Goal: Complete application form: Complete application form

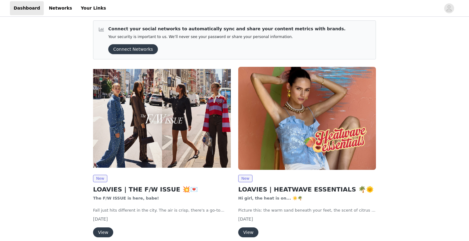
scroll to position [2, 0]
click at [128, 50] on button "Connect Networks" at bounding box center [133, 50] width 50 height 10
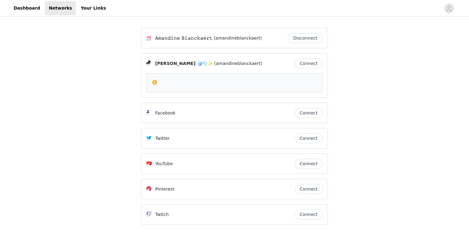
click at [311, 61] on button "Connect" at bounding box center [308, 64] width 28 height 10
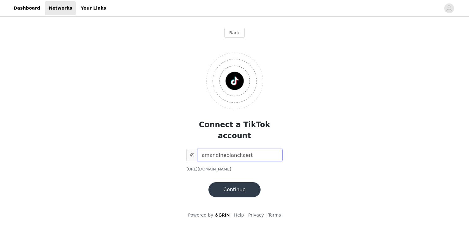
type input "amandineblanckaert"
click at [244, 183] on button "Continue" at bounding box center [234, 190] width 52 height 15
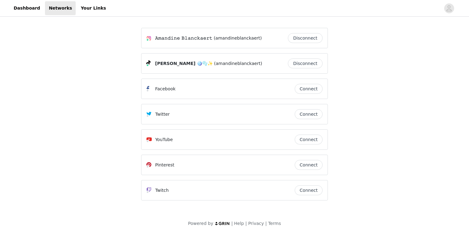
click at [304, 140] on button "Connect" at bounding box center [308, 140] width 28 height 10
click at [38, 10] on link "Dashboard" at bounding box center [27, 8] width 34 height 14
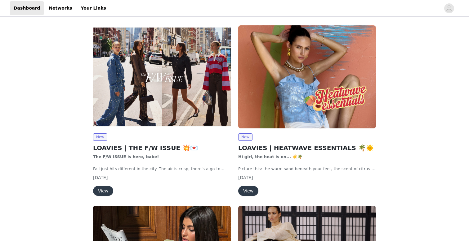
click at [129, 110] on img at bounding box center [162, 76] width 138 height 103
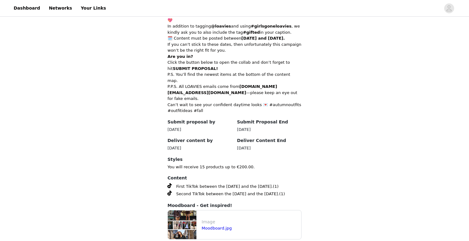
scroll to position [290, 0]
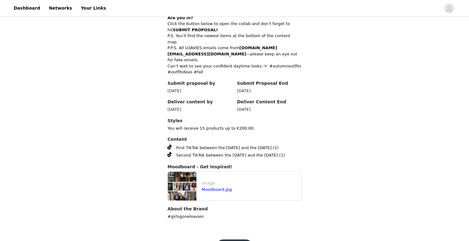
click at [207, 187] on div "Moodboard.jpg" at bounding box center [249, 190] width 97 height 6
click at [208, 187] on link "Moodboard.jpg" at bounding box center [216, 189] width 30 height 5
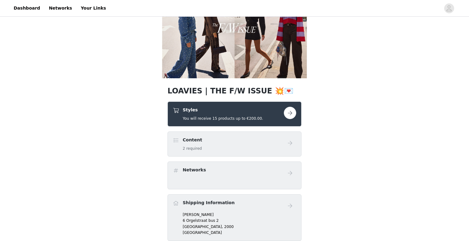
scroll to position [44, 0]
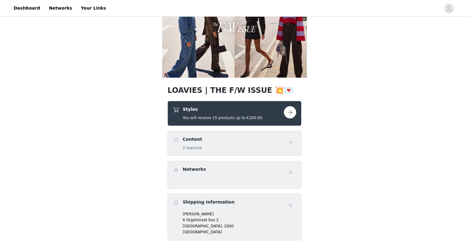
click at [291, 113] on button "button" at bounding box center [290, 112] width 12 height 12
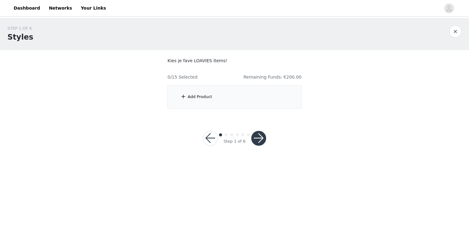
click at [246, 96] on div "Add Product" at bounding box center [234, 97] width 134 height 23
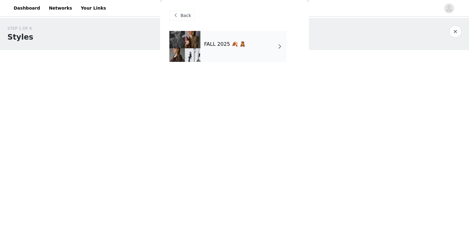
click at [235, 52] on div "FALL 2025 🍂 🧸" at bounding box center [243, 46] width 86 height 31
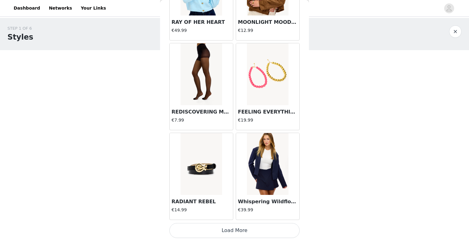
click at [257, 234] on button "Load More" at bounding box center [234, 230] width 130 height 15
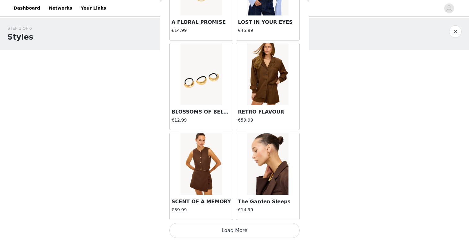
click at [241, 228] on button "Load More" at bounding box center [234, 230] width 130 height 15
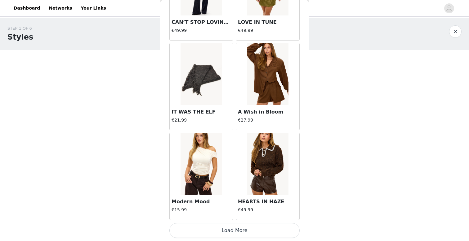
click at [232, 228] on button "Load More" at bounding box center [234, 230] width 130 height 15
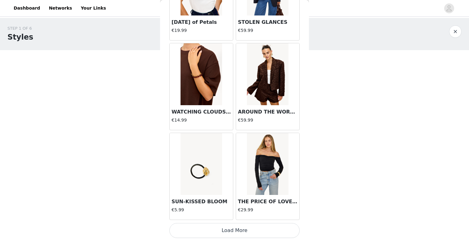
click at [222, 230] on button "Load More" at bounding box center [234, 230] width 130 height 15
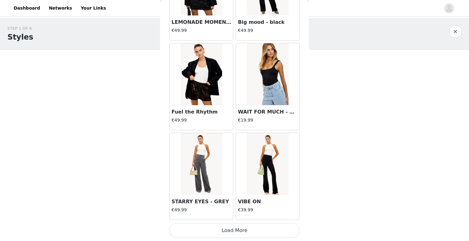
click at [215, 231] on button "Load More" at bounding box center [234, 230] width 130 height 15
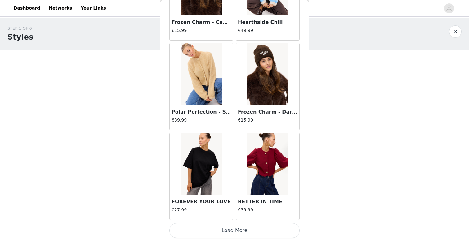
click at [207, 231] on button "Load More" at bounding box center [234, 230] width 130 height 15
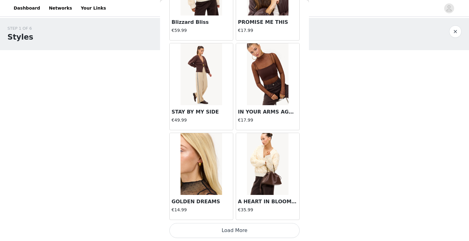
click at [200, 232] on button "Load More" at bounding box center [234, 230] width 130 height 15
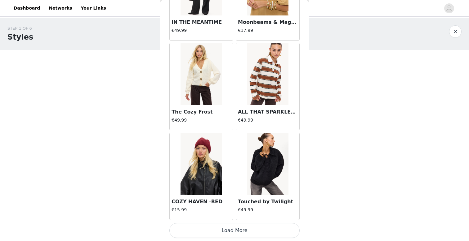
click at [200, 232] on button "Load More" at bounding box center [234, 230] width 130 height 15
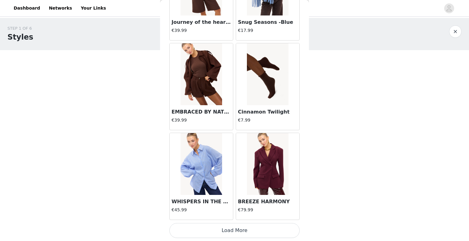
click at [195, 235] on button "Load More" at bounding box center [234, 230] width 130 height 15
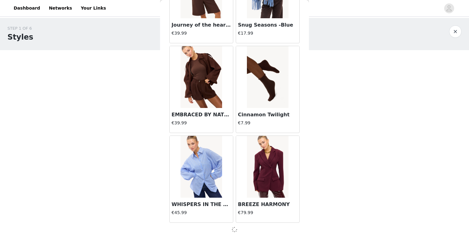
scroll to position [7893, 0]
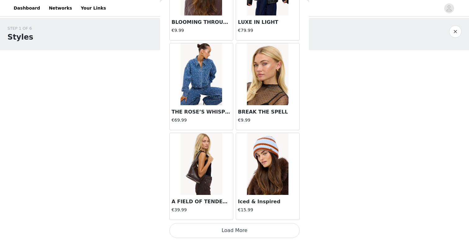
click at [188, 234] on button "Load More" at bounding box center [234, 230] width 130 height 15
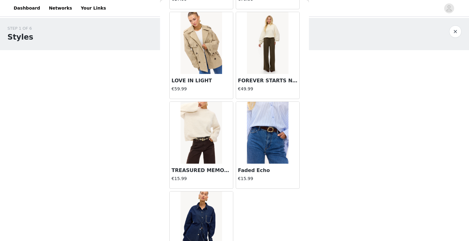
scroll to position [9544, 0]
click at [205, 155] on img at bounding box center [200, 134] width 41 height 62
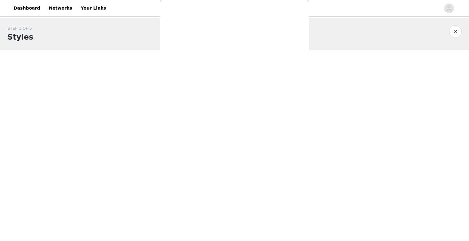
scroll to position [0, 0]
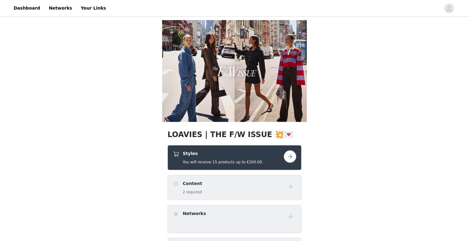
click at [244, 154] on h4 "Styles" at bounding box center [223, 154] width 80 height 7
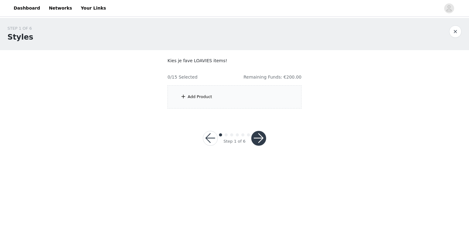
click at [252, 105] on div "Add Product" at bounding box center [234, 97] width 134 height 23
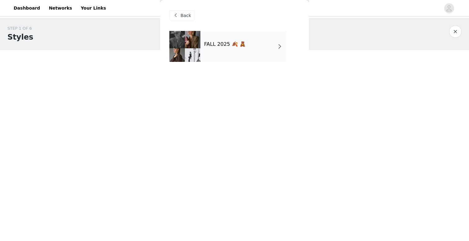
click at [235, 52] on div "FALL 2025 🍂 🧸" at bounding box center [243, 46] width 86 height 31
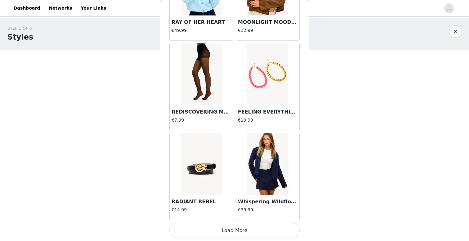
click at [239, 234] on button "Load More" at bounding box center [234, 230] width 130 height 15
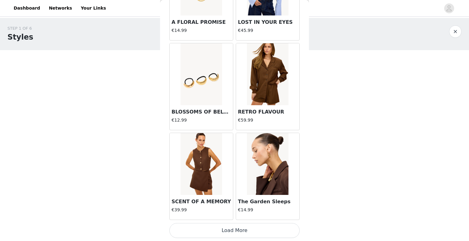
click at [227, 236] on button "Load More" at bounding box center [234, 230] width 130 height 15
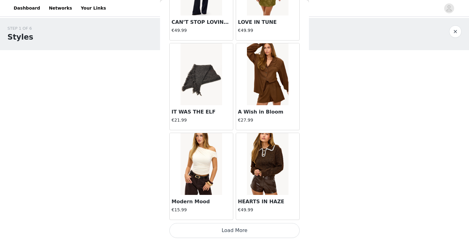
click at [229, 232] on button "Load More" at bounding box center [234, 230] width 130 height 15
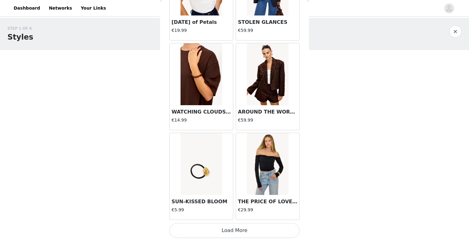
click at [227, 231] on button "Load More" at bounding box center [234, 230] width 130 height 15
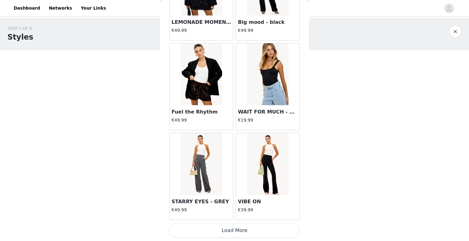
click at [227, 231] on button "Load More" at bounding box center [234, 230] width 130 height 15
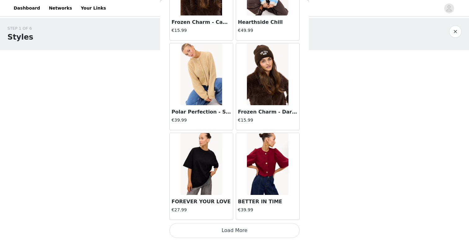
click at [217, 231] on button "Load More" at bounding box center [234, 230] width 130 height 15
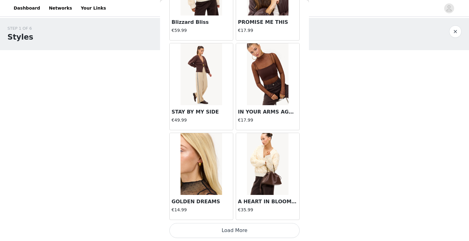
scroll to position [6099, 0]
click at [217, 231] on button "Load More" at bounding box center [234, 230] width 130 height 15
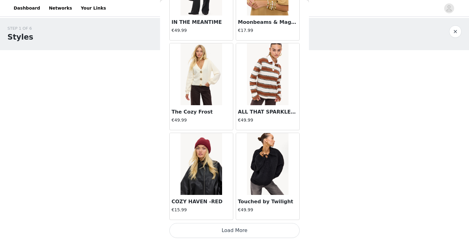
scroll to position [6998, 0]
click at [215, 231] on button "Load More" at bounding box center [234, 230] width 130 height 15
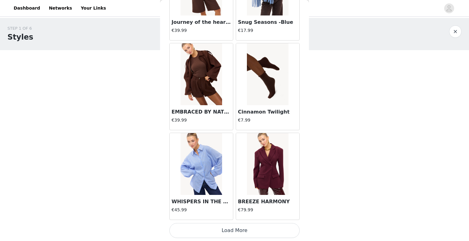
click at [211, 231] on button "Load More" at bounding box center [234, 230] width 130 height 15
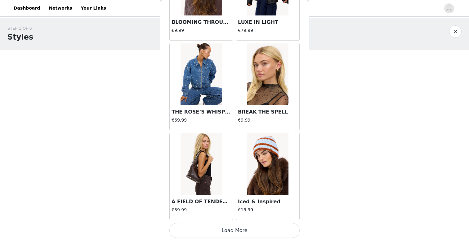
click at [207, 233] on button "Load More" at bounding box center [234, 230] width 130 height 15
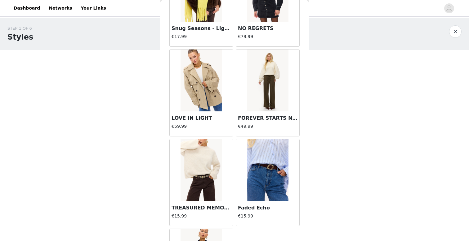
click at [257, 101] on img at bounding box center [267, 81] width 41 height 62
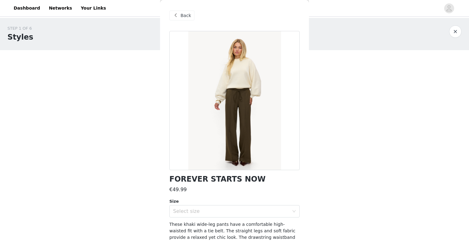
click at [183, 16] on span "Back" at bounding box center [185, 15] width 11 height 7
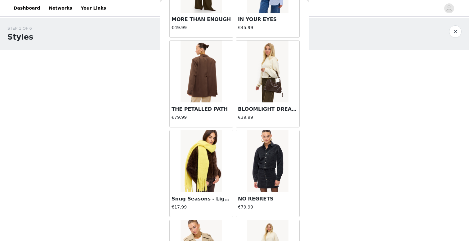
click at [273, 78] on img at bounding box center [267, 72] width 41 height 62
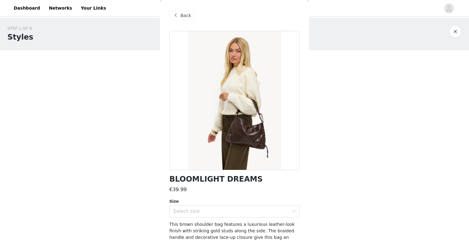
click at [183, 15] on span "Back" at bounding box center [185, 15] width 11 height 7
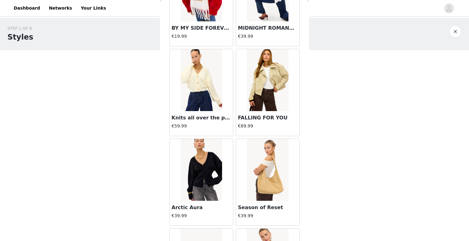
scroll to position [1364, 0]
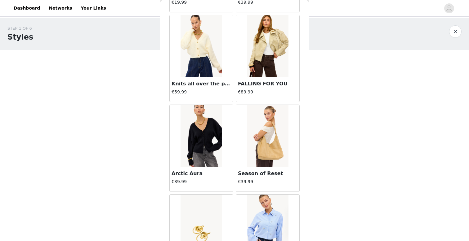
click at [181, 146] on img at bounding box center [200, 136] width 41 height 62
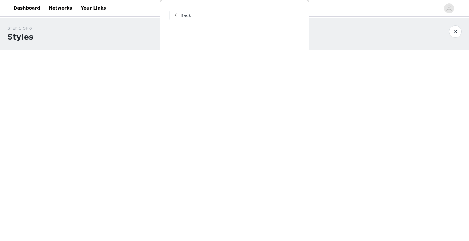
scroll to position [0, 0]
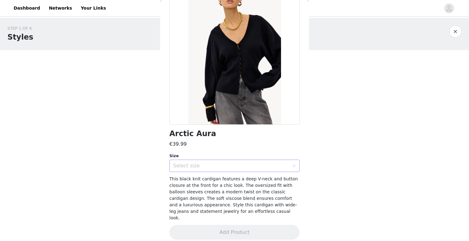
click at [222, 161] on div "Select size" at bounding box center [232, 166] width 119 height 12
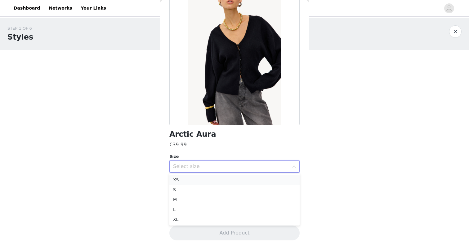
click at [217, 179] on li "XS" at bounding box center [234, 180] width 130 height 10
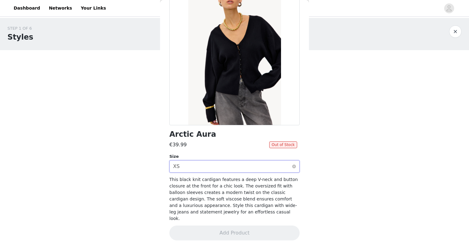
click at [212, 170] on div "Select size XS" at bounding box center [232, 167] width 119 height 12
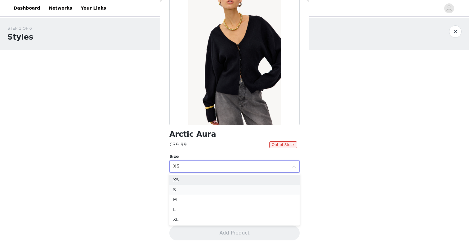
click at [211, 189] on li "S" at bounding box center [234, 190] width 130 height 10
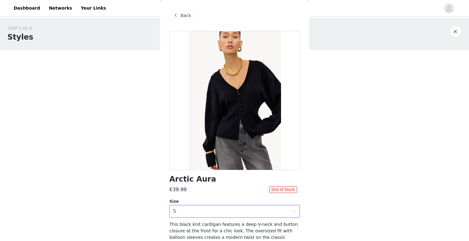
scroll to position [0, 0]
click at [183, 17] on span "Back" at bounding box center [185, 15] width 11 height 7
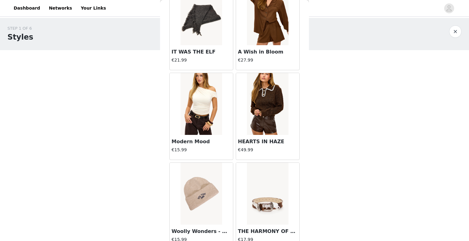
scroll to position [2603, 0]
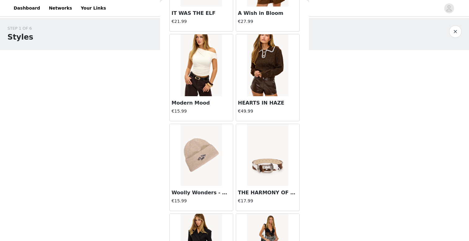
click at [196, 73] on img at bounding box center [200, 65] width 41 height 62
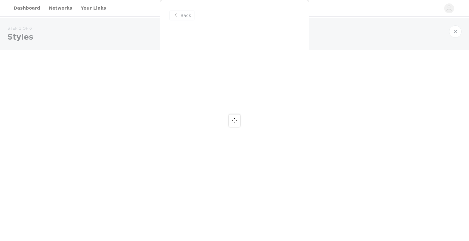
scroll to position [0, 0]
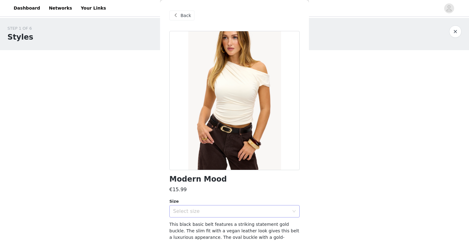
click at [235, 217] on div "Select size" at bounding box center [232, 212] width 119 height 12
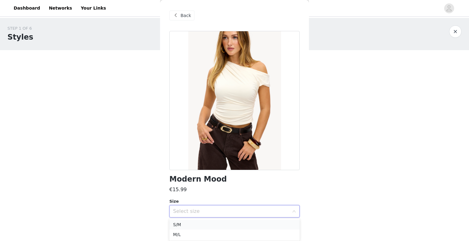
click at [235, 224] on li "S/M" at bounding box center [234, 225] width 130 height 10
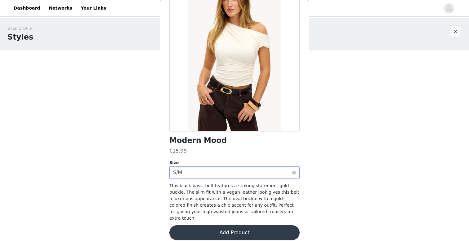
scroll to position [38, 0]
click at [230, 173] on div "Select size S/M" at bounding box center [232, 173] width 119 height 12
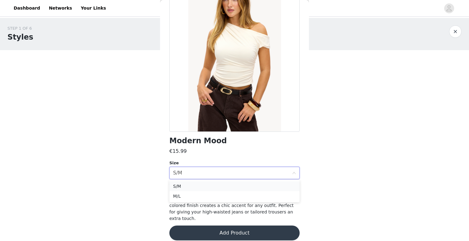
click at [226, 187] on li "S/M" at bounding box center [234, 187] width 130 height 10
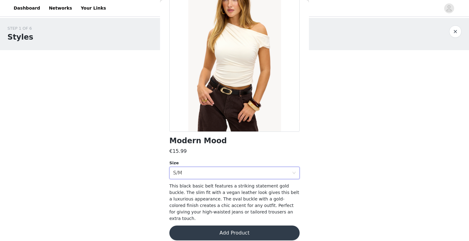
click at [229, 227] on button "Add Product" at bounding box center [234, 233] width 130 height 15
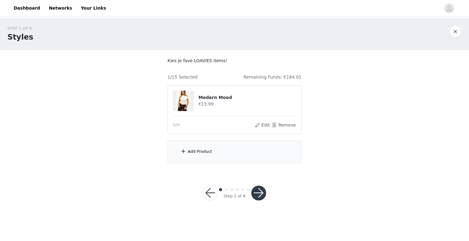
click at [221, 149] on div "Add Product" at bounding box center [234, 151] width 134 height 23
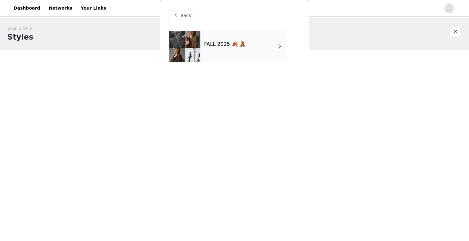
click at [234, 57] on div "FALL 2025 🍂 🧸" at bounding box center [243, 46] width 86 height 31
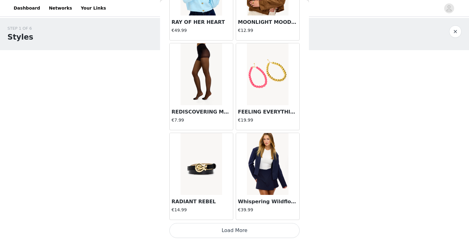
click at [239, 232] on button "Load More" at bounding box center [234, 230] width 130 height 15
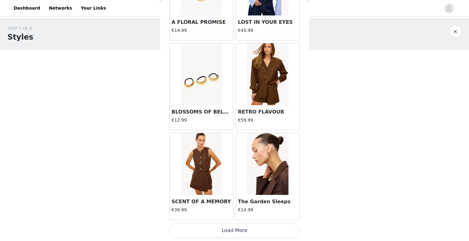
click at [227, 231] on button "Load More" at bounding box center [234, 230] width 130 height 15
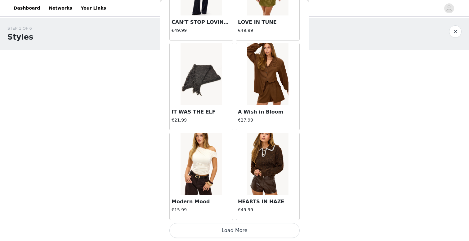
scroll to position [0, 0]
click at [220, 234] on button "Load More" at bounding box center [234, 230] width 130 height 15
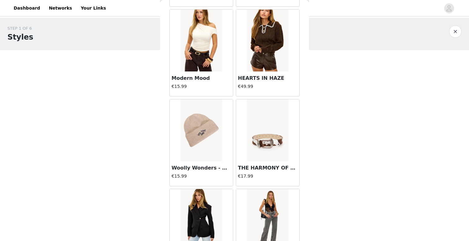
scroll to position [2686, 0]
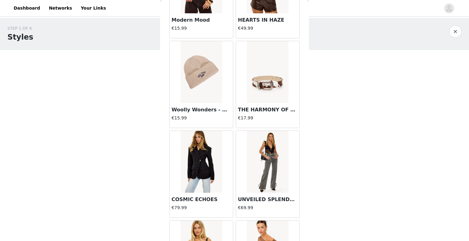
click at [182, 167] on img at bounding box center [200, 162] width 41 height 62
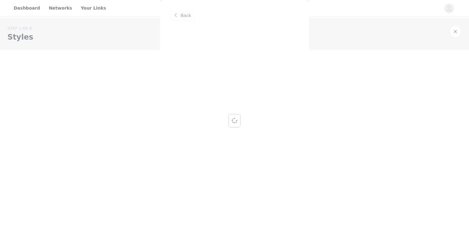
scroll to position [0, 0]
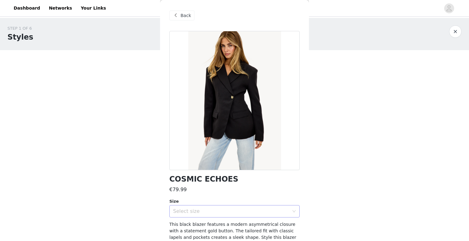
click at [245, 211] on div "Select size" at bounding box center [231, 212] width 116 height 6
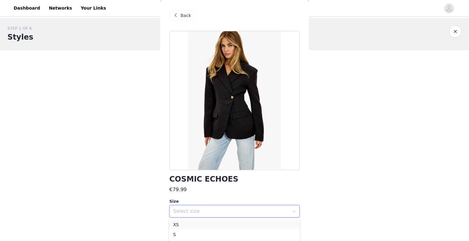
click at [239, 223] on li "XS" at bounding box center [234, 225] width 130 height 10
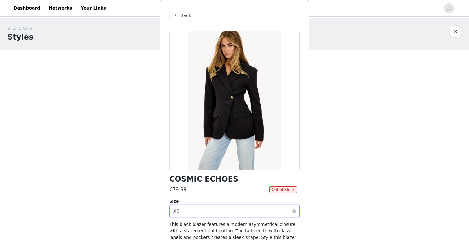
click at [245, 214] on div "Select size XS" at bounding box center [232, 212] width 119 height 12
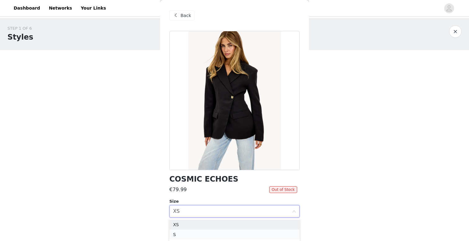
click at [238, 235] on li "S" at bounding box center [234, 235] width 130 height 10
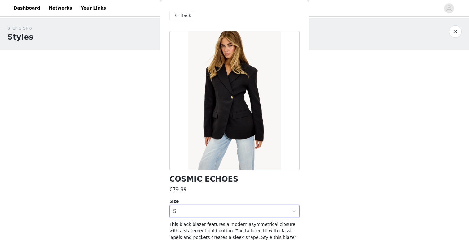
click at [187, 15] on span "Back" at bounding box center [185, 15] width 11 height 7
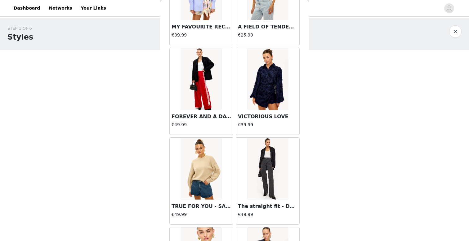
scroll to position [3196, 0]
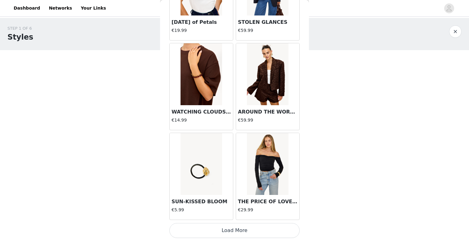
click at [209, 233] on button "Load More" at bounding box center [234, 230] width 130 height 15
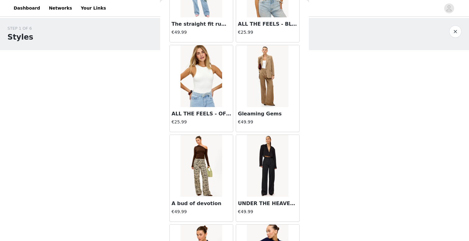
scroll to position [3792, 0]
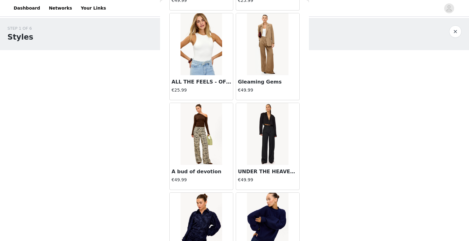
click at [270, 145] on img at bounding box center [267, 134] width 41 height 62
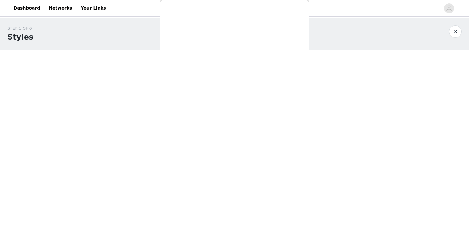
scroll to position [0, 0]
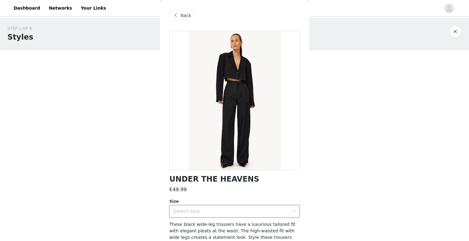
click at [222, 215] on div "Select size" at bounding box center [232, 212] width 119 height 12
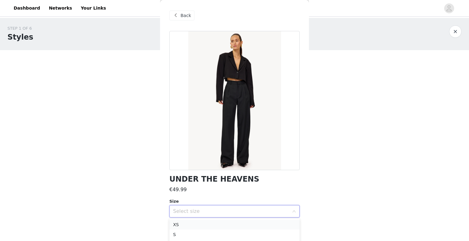
click at [217, 222] on li "XS" at bounding box center [234, 225] width 130 height 10
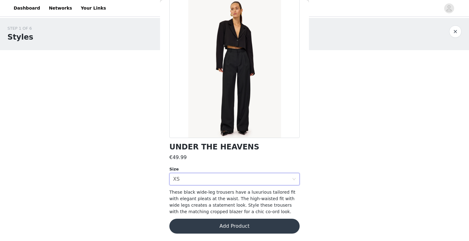
scroll to position [32, 0]
click at [210, 227] on button "Add Product" at bounding box center [234, 226] width 130 height 15
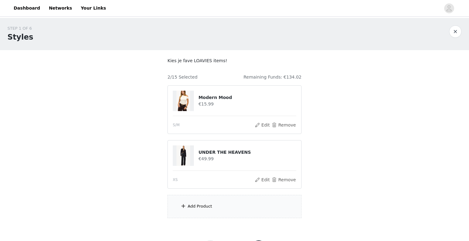
click at [208, 209] on div "Add Product" at bounding box center [234, 206] width 134 height 23
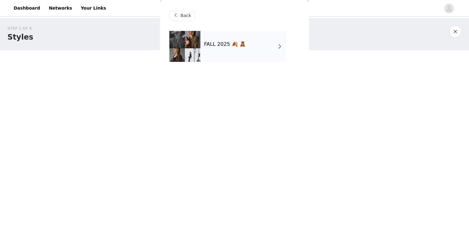
click at [188, 38] on div at bounding box center [184, 46] width 31 height 31
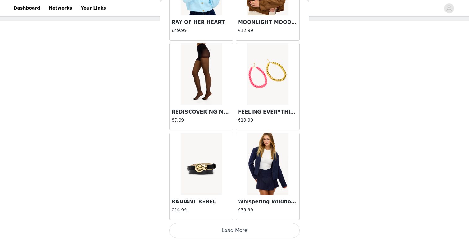
scroll to position [29, 0]
click at [212, 229] on button "Load More" at bounding box center [234, 230] width 130 height 15
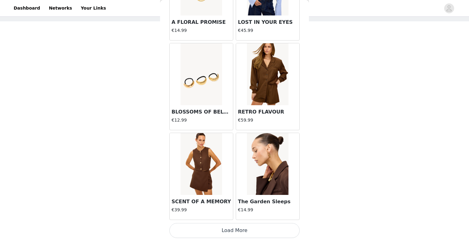
click at [227, 225] on button "Load More" at bounding box center [234, 230] width 130 height 15
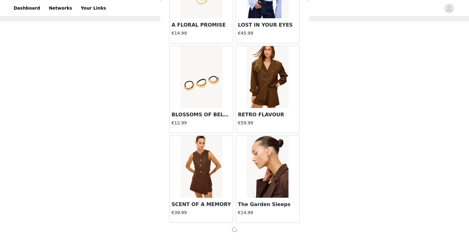
scroll to position [1603, 0]
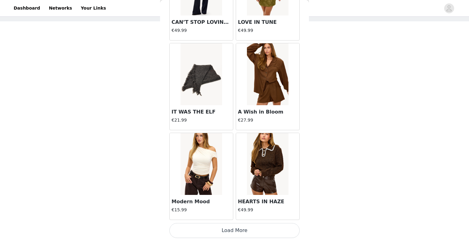
click at [226, 234] on button "Load More" at bounding box center [234, 230] width 130 height 15
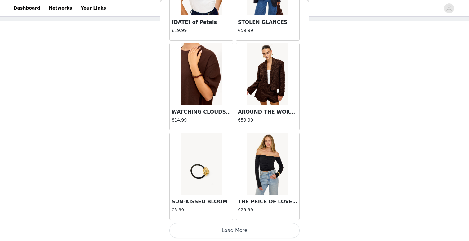
click at [224, 235] on button "Load More" at bounding box center [234, 230] width 130 height 15
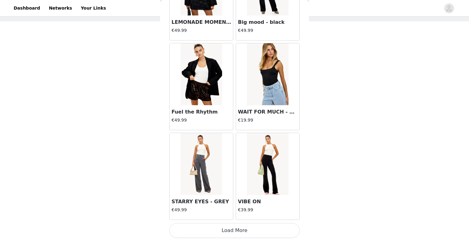
click at [222, 231] on button "Load More" at bounding box center [234, 230] width 130 height 15
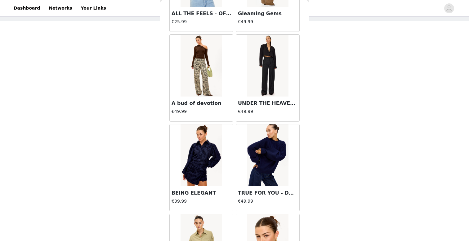
scroll to position [3886, 0]
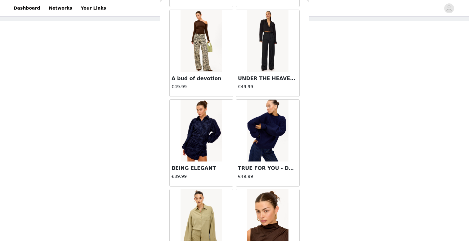
click at [264, 130] on img at bounding box center [267, 131] width 41 height 62
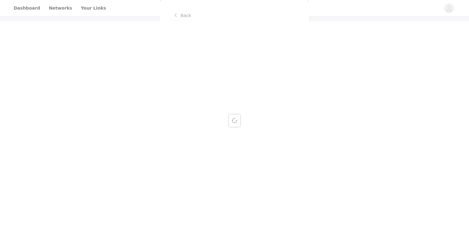
scroll to position [0, 0]
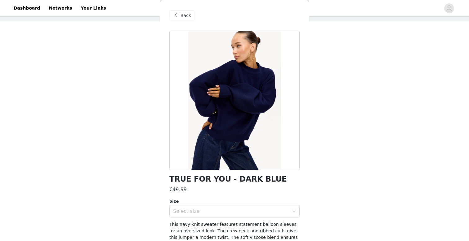
click at [222, 218] on div "TRUE FOR YOU - DARK BLUE €49.99 Size Select size This navy knit sweater feature…" at bounding box center [234, 155] width 130 height 249
click at [217, 213] on div "Select size" at bounding box center [231, 212] width 116 height 6
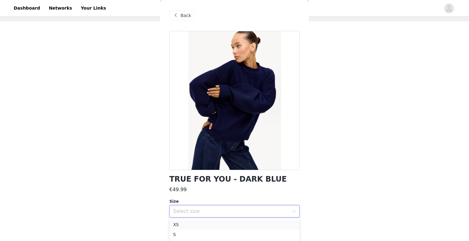
click at [216, 224] on li "XS" at bounding box center [234, 225] width 130 height 10
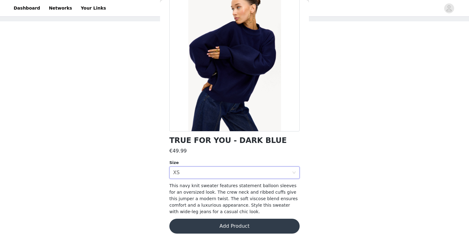
scroll to position [38, 0]
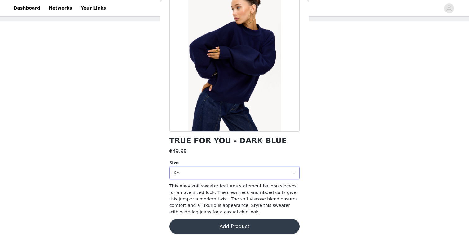
click at [220, 227] on button "Add Product" at bounding box center [234, 226] width 130 height 15
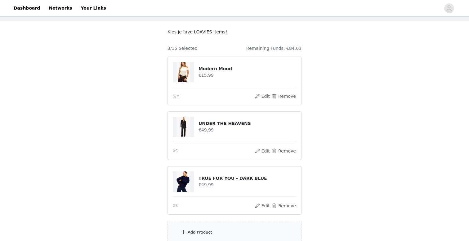
click at [200, 230] on div "Add Product" at bounding box center [199, 233] width 24 height 6
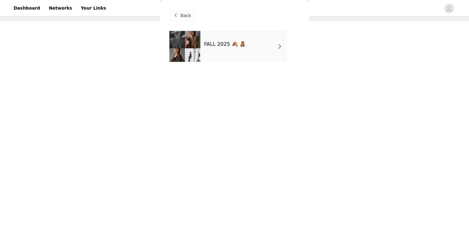
click at [217, 32] on div "FALL 2025 🍂 🧸" at bounding box center [243, 46] width 86 height 31
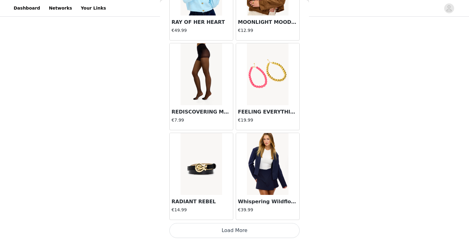
scroll to position [84, 0]
click at [230, 231] on button "Load More" at bounding box center [234, 230] width 130 height 15
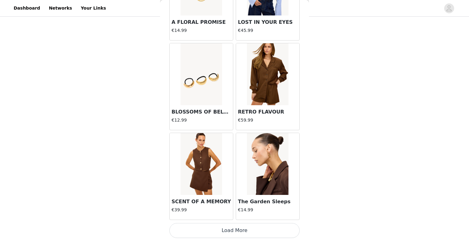
click at [224, 231] on button "Load More" at bounding box center [234, 230] width 130 height 15
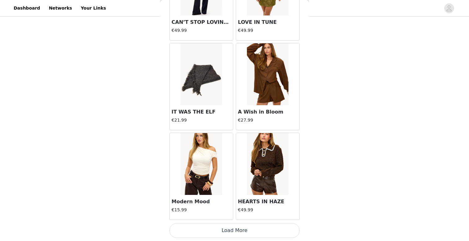
click at [224, 231] on button "Load More" at bounding box center [234, 230] width 130 height 15
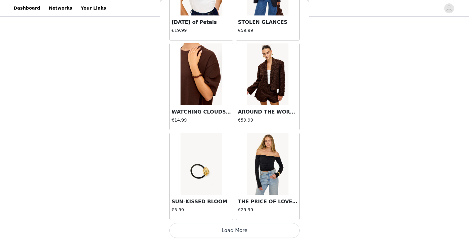
click at [224, 231] on button "Load More" at bounding box center [234, 230] width 130 height 15
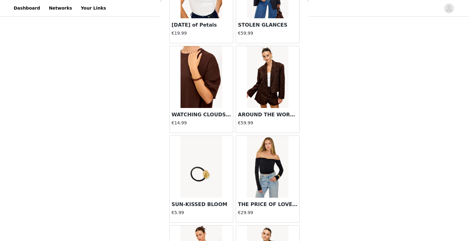
scroll to position [84, 0]
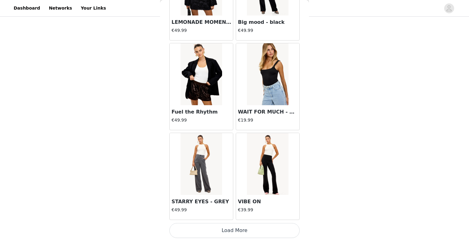
click at [221, 233] on button "Load More" at bounding box center [234, 230] width 130 height 15
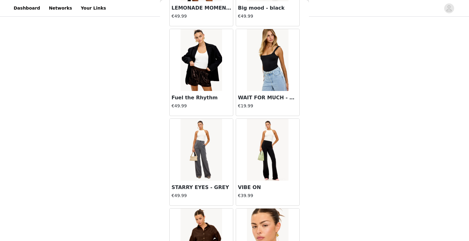
scroll to position [4335, 0]
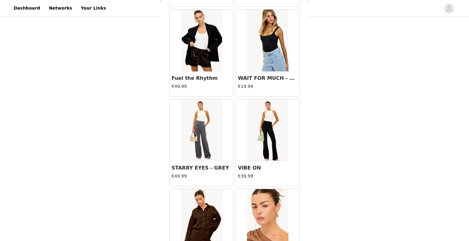
click at [203, 120] on img at bounding box center [200, 130] width 41 height 62
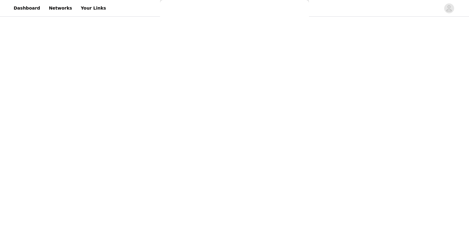
scroll to position [0, 0]
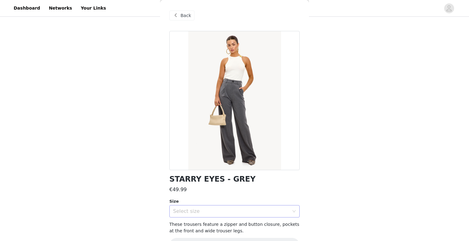
click at [227, 211] on div "Select size" at bounding box center [231, 212] width 116 height 6
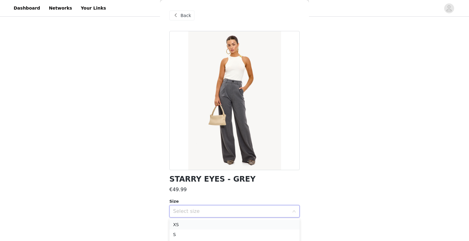
click at [224, 221] on li "XS" at bounding box center [234, 225] width 130 height 10
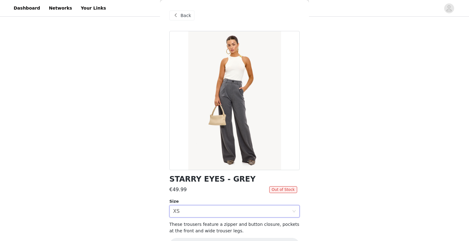
click at [187, 16] on span "Back" at bounding box center [185, 15] width 11 height 7
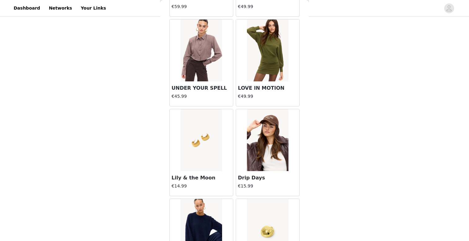
scroll to position [4725, 0]
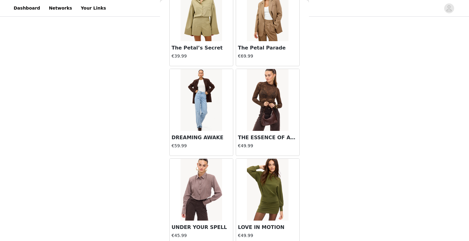
click at [204, 121] on img at bounding box center [200, 100] width 41 height 62
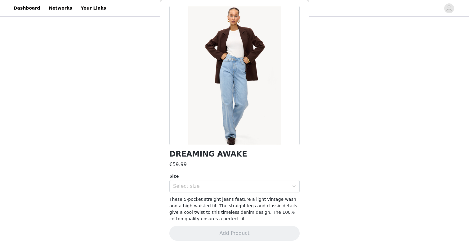
scroll to position [26, 0]
click at [227, 184] on div "Select size" at bounding box center [231, 186] width 116 height 6
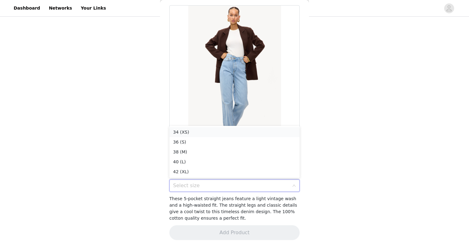
click at [210, 130] on li "34 (XS)" at bounding box center [234, 132] width 130 height 10
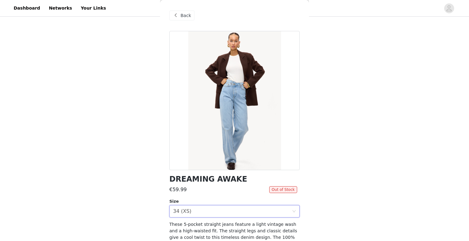
scroll to position [0, 0]
click at [178, 18] on span at bounding box center [175, 15] width 7 height 7
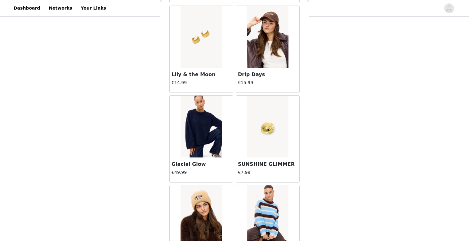
scroll to position [5016, 0]
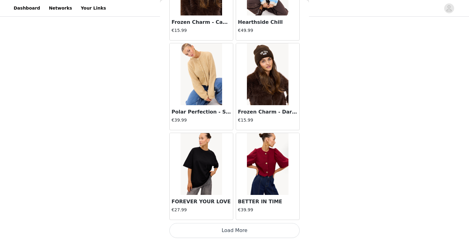
click at [252, 229] on button "Load More" at bounding box center [234, 230] width 130 height 15
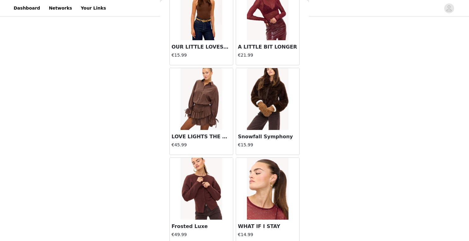
scroll to position [5447, 0]
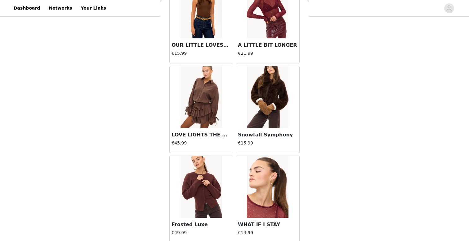
click at [219, 189] on img at bounding box center [200, 187] width 41 height 62
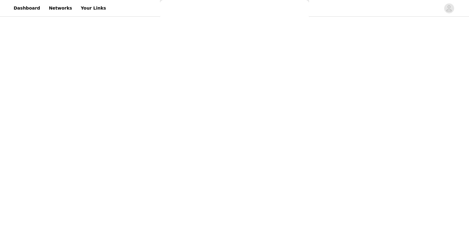
scroll to position [0, 0]
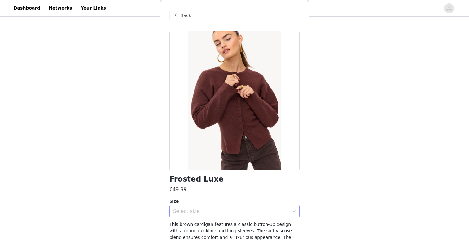
click at [231, 212] on div "Select size" at bounding box center [231, 212] width 116 height 6
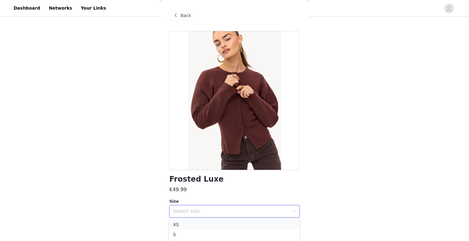
click at [221, 222] on li "XS" at bounding box center [234, 225] width 130 height 10
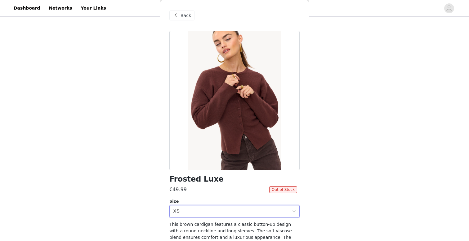
click at [187, 20] on div "Back" at bounding box center [181, 16] width 25 height 10
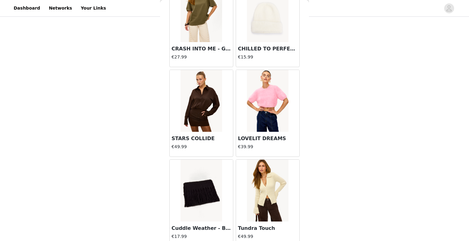
scroll to position [2052, 0]
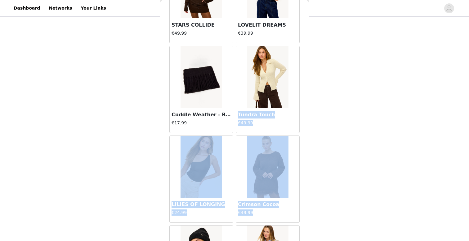
drag, startPoint x: 303, startPoint y: 85, endPoint x: 297, endPoint y: 218, distance: 133.4
click at [297, 218] on div "Back Woolly Whiskers €49.99 WARMTH & WHIMSY €39.99 ALMOST HOME €19.99 Glitterin…" at bounding box center [234, 120] width 149 height 241
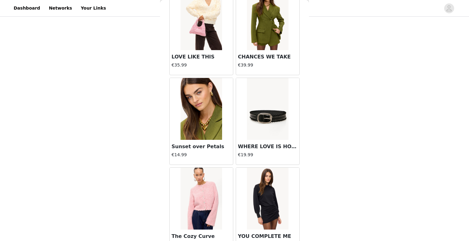
scroll to position [5705, 0]
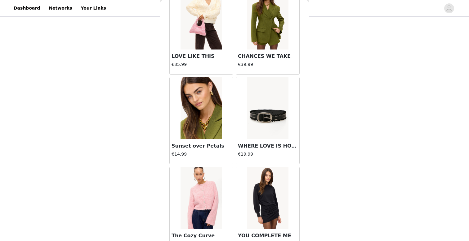
click at [269, 188] on img at bounding box center [267, 198] width 41 height 62
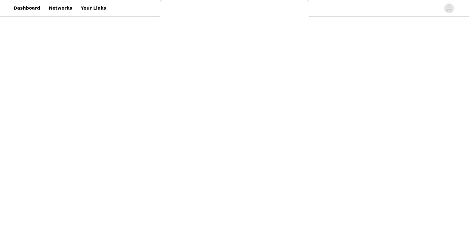
scroll to position [0, 0]
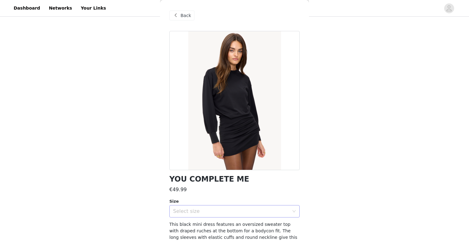
click at [209, 207] on div "Select size" at bounding box center [232, 212] width 119 height 12
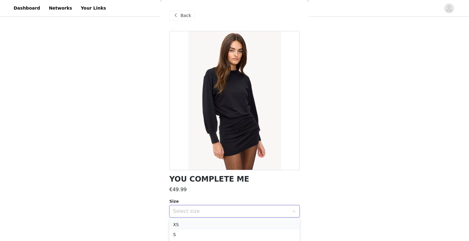
click at [200, 222] on li "XS" at bounding box center [234, 225] width 130 height 10
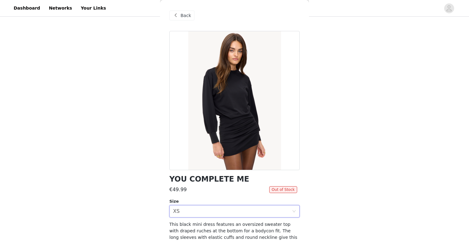
click at [190, 18] on div "Back" at bounding box center [181, 16] width 25 height 10
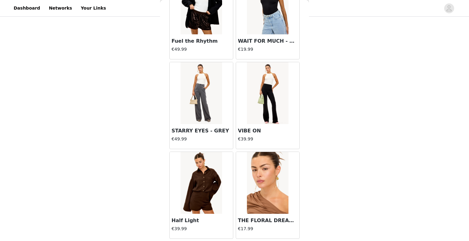
scroll to position [6099, 0]
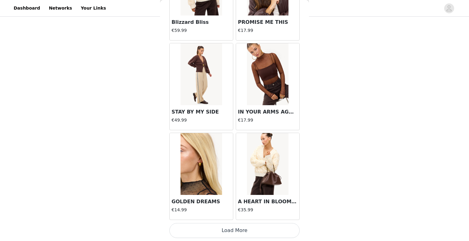
click at [249, 227] on button "Load More" at bounding box center [234, 230] width 130 height 15
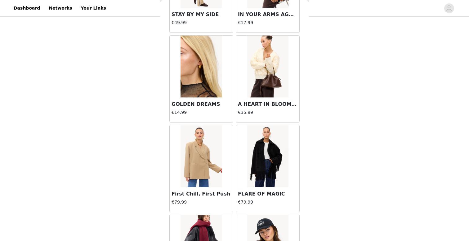
scroll to position [6227, 0]
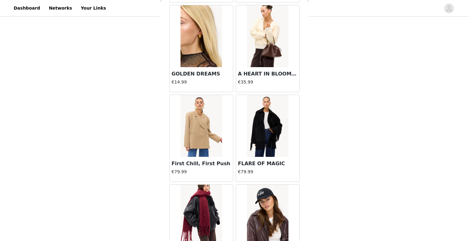
click at [213, 115] on img at bounding box center [200, 126] width 41 height 62
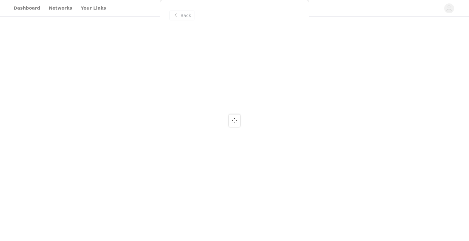
scroll to position [0, 0]
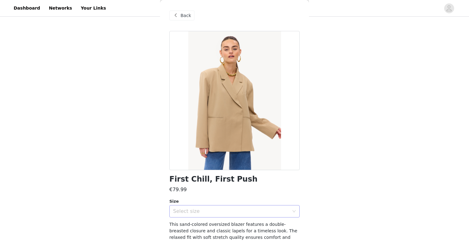
click at [227, 213] on div "Select size" at bounding box center [231, 212] width 116 height 6
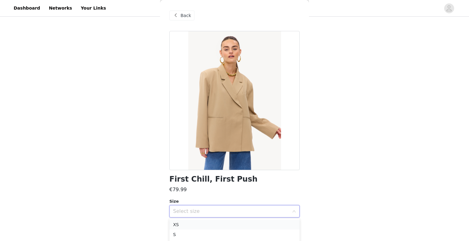
click at [215, 223] on li "XS" at bounding box center [234, 225] width 130 height 10
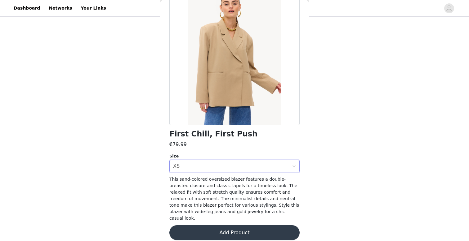
scroll to position [45, 0]
click at [213, 227] on button "Add Product" at bounding box center [234, 233] width 130 height 15
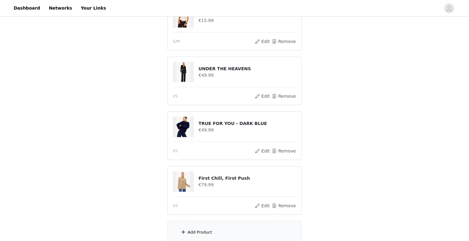
click at [205, 232] on div "Add Product" at bounding box center [199, 233] width 24 height 6
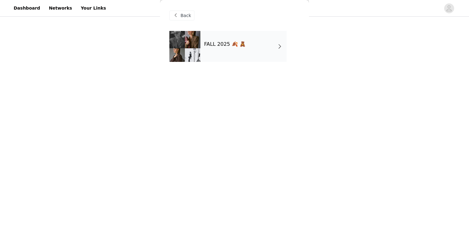
click at [278, 46] on span at bounding box center [279, 46] width 6 height 7
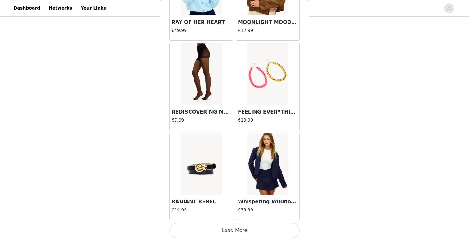
click at [249, 230] on button "Load More" at bounding box center [234, 230] width 130 height 15
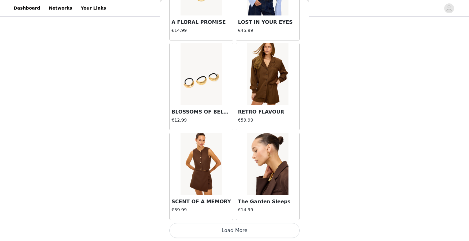
click at [248, 227] on button "Load More" at bounding box center [234, 230] width 130 height 15
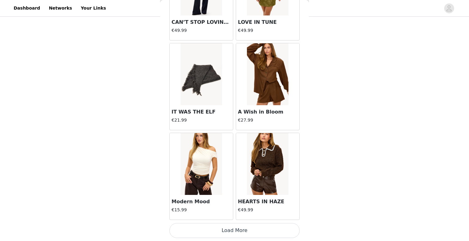
click at [236, 224] on button "Load More" at bounding box center [234, 230] width 130 height 15
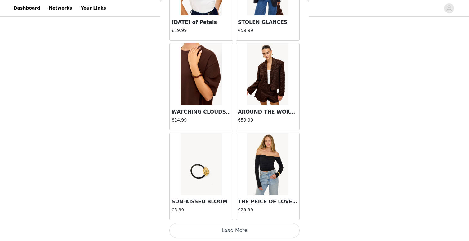
scroll to position [3400, 0]
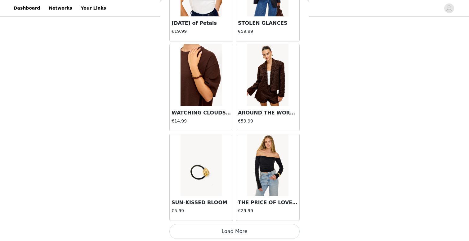
click at [231, 232] on button "Load More" at bounding box center [234, 231] width 130 height 15
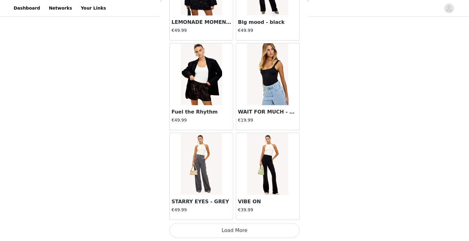
click at [227, 232] on button "Load More" at bounding box center [234, 230] width 130 height 15
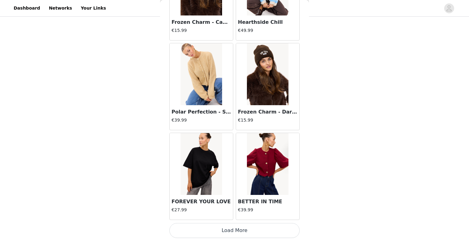
click at [227, 232] on button "Load More" at bounding box center [234, 230] width 130 height 15
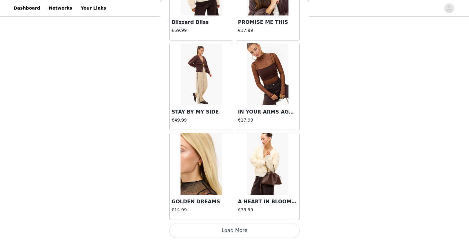
click at [227, 232] on button "Load More" at bounding box center [234, 230] width 130 height 15
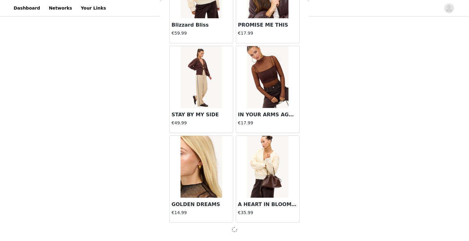
scroll to position [6096, 0]
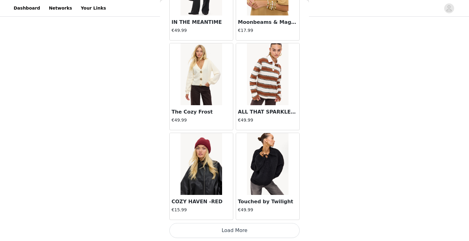
click at [227, 232] on button "Load More" at bounding box center [234, 230] width 130 height 15
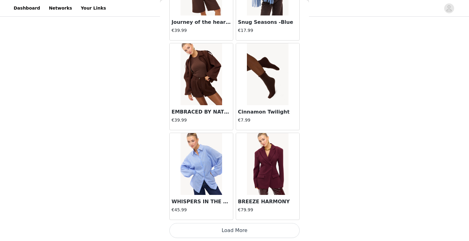
click at [227, 232] on button "Load More" at bounding box center [234, 230] width 130 height 15
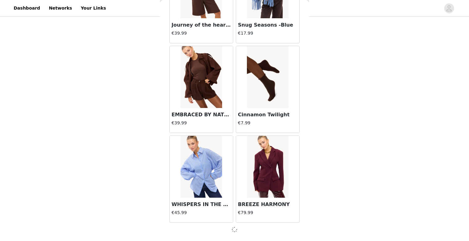
scroll to position [7893, 0]
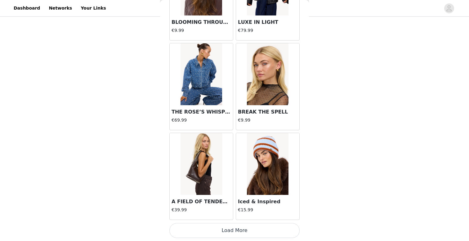
click at [227, 232] on button "Load More" at bounding box center [234, 230] width 130 height 15
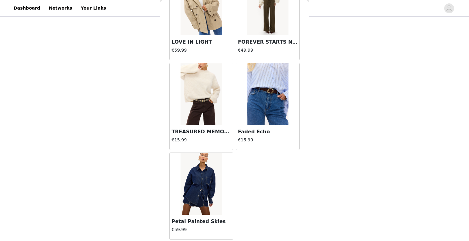
scroll to position [9584, 0]
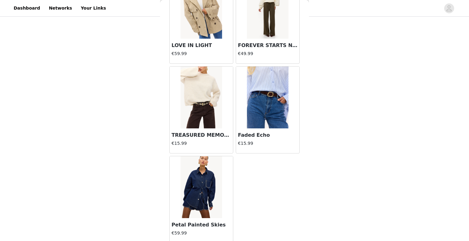
click at [210, 119] on img at bounding box center [200, 98] width 41 height 62
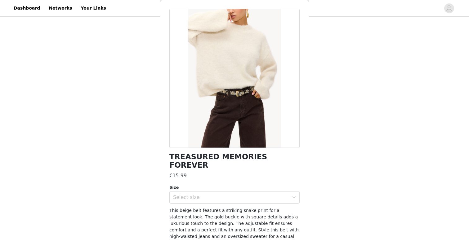
scroll to position [6, 0]
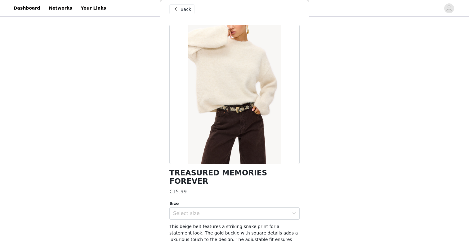
click at [174, 13] on div "Back" at bounding box center [181, 9] width 25 height 10
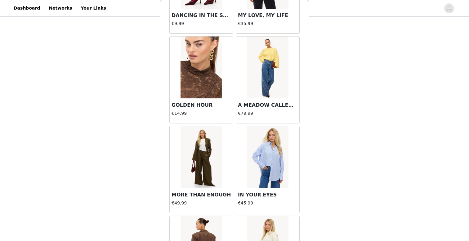
scroll to position [9145, 0]
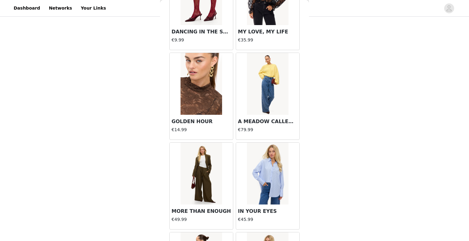
click at [265, 73] on img at bounding box center [267, 84] width 41 height 62
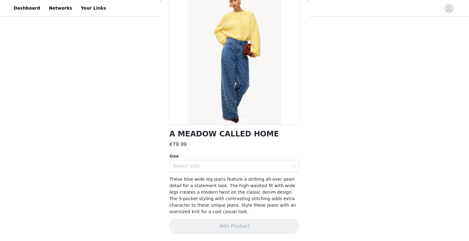
scroll to position [45, 0]
click at [237, 167] on div "Select size" at bounding box center [231, 167] width 116 height 6
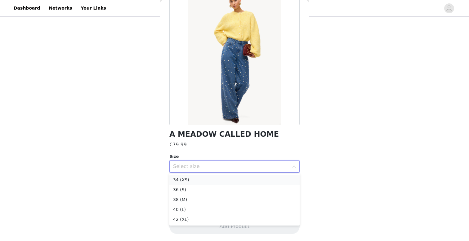
click at [217, 183] on li "34 (XS)" at bounding box center [234, 180] width 130 height 10
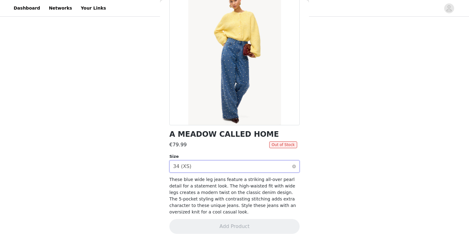
click at [213, 171] on div "Select size 34 (XS)" at bounding box center [232, 167] width 119 height 12
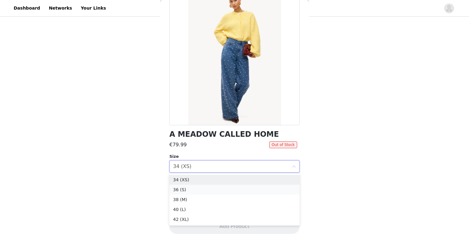
click at [209, 187] on li "36 (S)" at bounding box center [234, 190] width 130 height 10
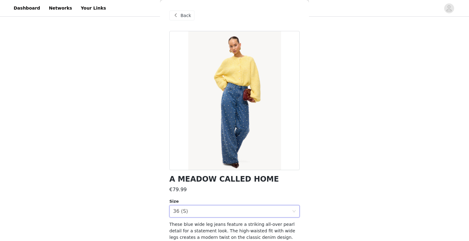
scroll to position [0, 0]
click at [184, 16] on span "Back" at bounding box center [185, 15] width 11 height 7
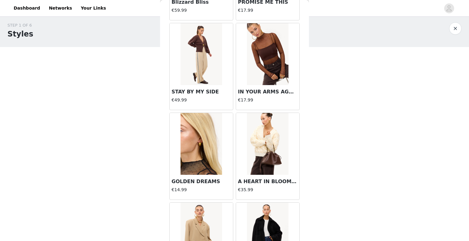
scroll to position [6106, 0]
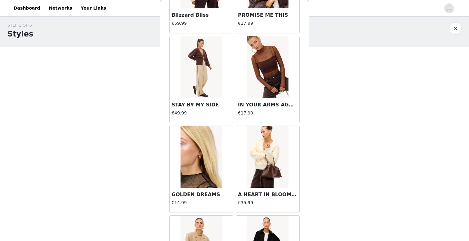
click at [237, 149] on div at bounding box center [267, 157] width 63 height 62
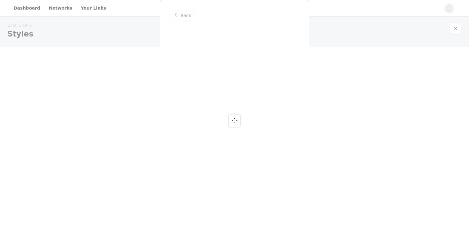
scroll to position [0, 0]
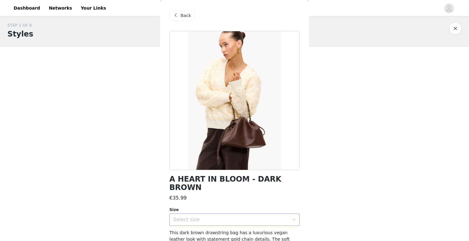
click at [214, 217] on div "Select size" at bounding box center [231, 220] width 116 height 6
click at [204, 225] on li "ONESIZE" at bounding box center [234, 225] width 130 height 10
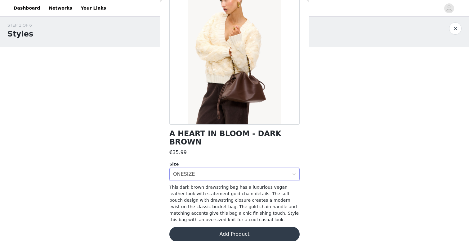
scroll to position [45, 0]
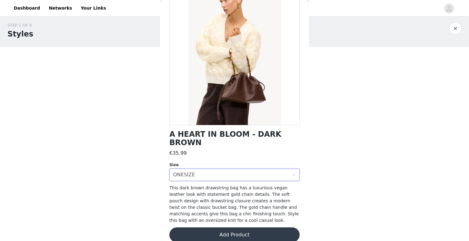
click at [204, 228] on button "Add Product" at bounding box center [234, 235] width 130 height 15
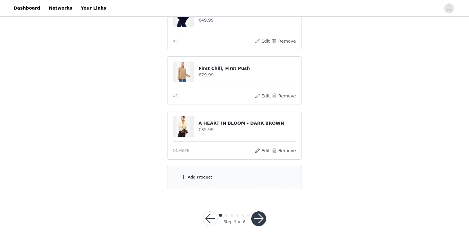
scroll to position [193, 0]
click at [287, 96] on button "Remove" at bounding box center [283, 96] width 25 height 7
click at [277, 95] on button "Remove" at bounding box center [283, 96] width 25 height 7
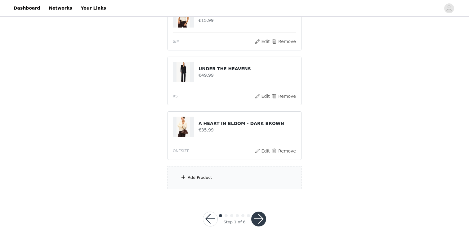
click at [231, 175] on div "Add Product" at bounding box center [234, 177] width 134 height 23
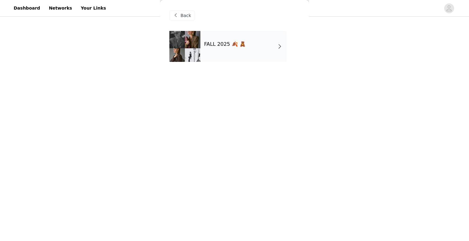
click at [240, 37] on div "FALL 2025 🍂 🧸" at bounding box center [243, 46] width 86 height 31
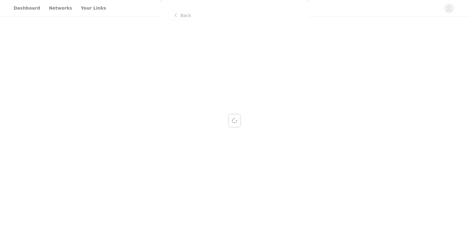
click at [240, 37] on div at bounding box center [234, 120] width 469 height 241
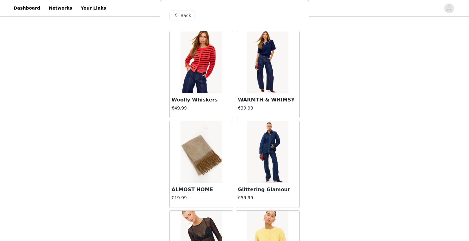
scroll to position [280, 0]
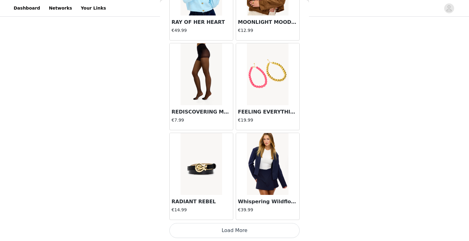
click at [205, 233] on button "Load More" at bounding box center [234, 230] width 130 height 15
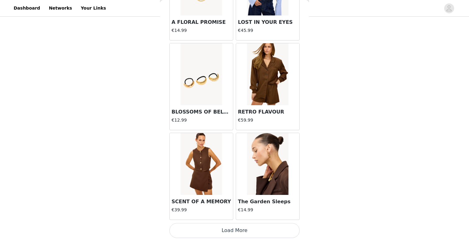
click at [205, 229] on button "Load More" at bounding box center [234, 230] width 130 height 15
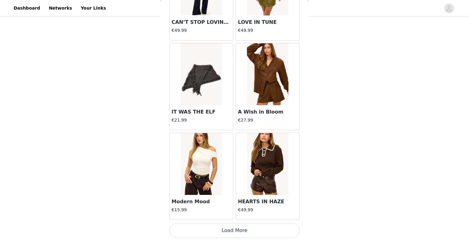
scroll to position [2501, 0]
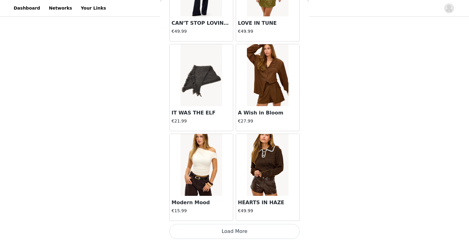
click at [215, 226] on button "Load More" at bounding box center [234, 231] width 130 height 15
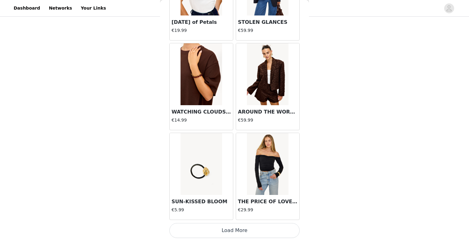
scroll to position [84, 0]
click at [208, 227] on button "Load More" at bounding box center [234, 230] width 130 height 15
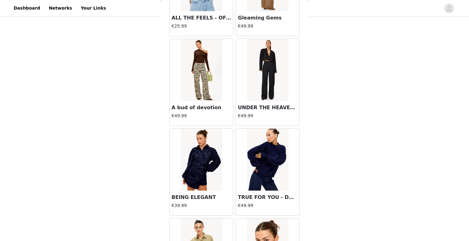
click at [260, 152] on img at bounding box center [267, 160] width 41 height 62
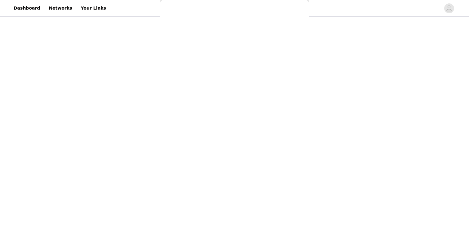
scroll to position [38, 0]
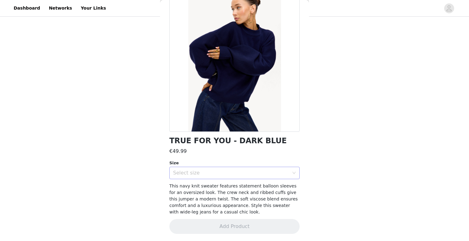
click at [235, 173] on div "Select size" at bounding box center [231, 173] width 116 height 6
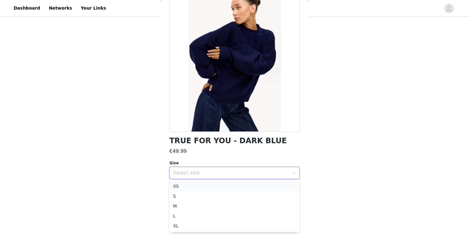
click at [224, 188] on li "XS" at bounding box center [234, 187] width 130 height 10
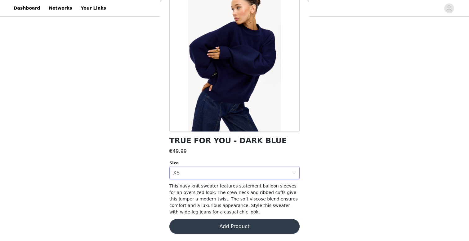
click at [236, 222] on button "Add Product" at bounding box center [234, 226] width 130 height 15
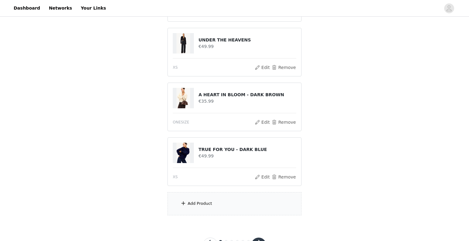
scroll to position [137, 0]
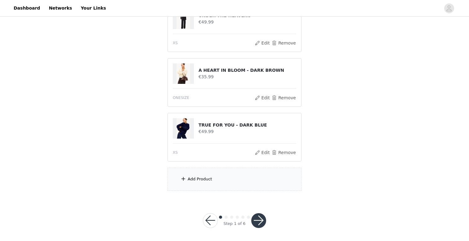
click at [227, 183] on div "Add Product" at bounding box center [234, 179] width 134 height 23
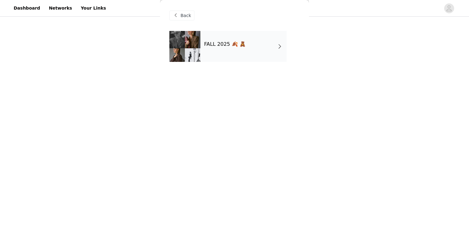
click at [207, 67] on div "FALL 2025 🍂 🧸" at bounding box center [234, 51] width 130 height 40
click at [207, 58] on div "FALL 2025 🍂 🧸" at bounding box center [243, 46] width 86 height 31
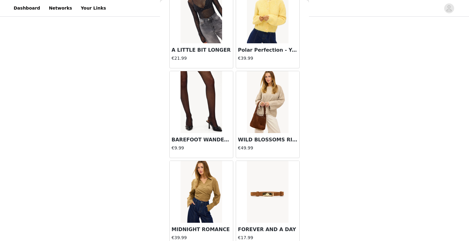
scroll to position [215, 0]
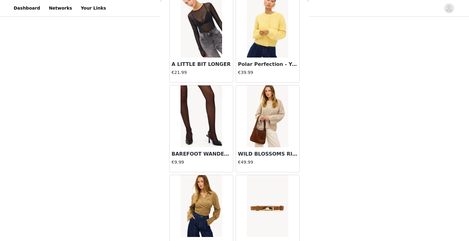
click at [271, 16] on img at bounding box center [267, 27] width 41 height 62
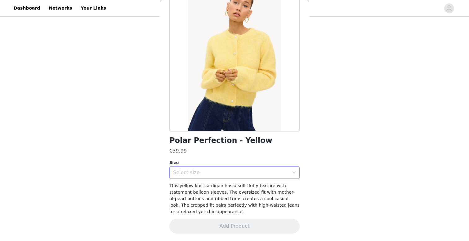
scroll to position [38, 0]
click at [199, 173] on div "Select size" at bounding box center [231, 173] width 116 height 6
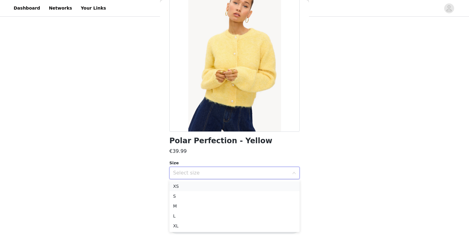
click at [196, 189] on li "XS" at bounding box center [234, 187] width 130 height 10
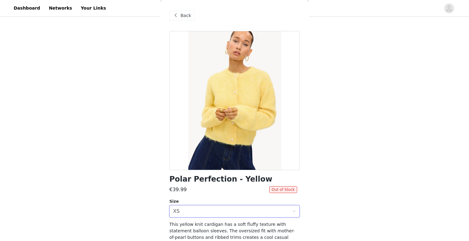
scroll to position [0, 0]
click at [183, 16] on span "Back" at bounding box center [185, 15] width 11 height 7
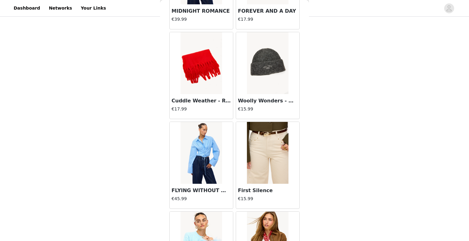
scroll to position [462, 0]
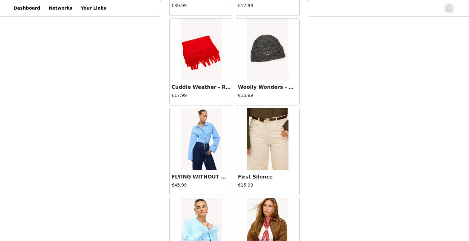
click at [262, 154] on img at bounding box center [267, 139] width 41 height 62
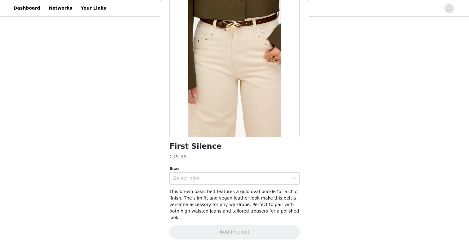
scroll to position [32, 0]
click at [213, 185] on div "Select size" at bounding box center [234, 180] width 130 height 12
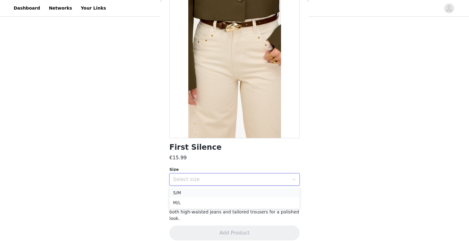
click at [210, 193] on li "S/M" at bounding box center [234, 193] width 130 height 10
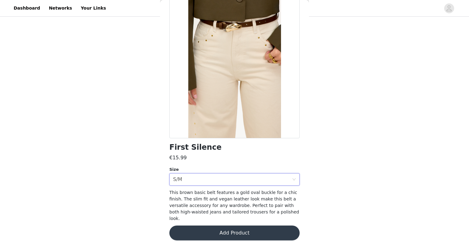
click at [213, 226] on button "Add Product" at bounding box center [234, 233] width 130 height 15
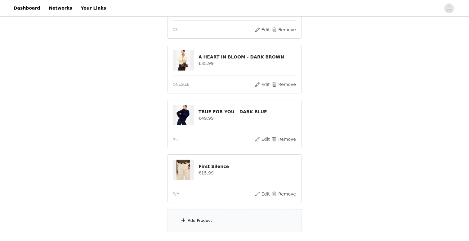
scroll to position [181, 0]
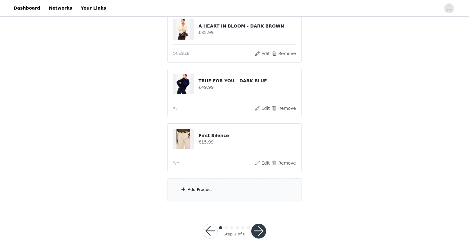
click at [212, 186] on div "Add Product" at bounding box center [234, 189] width 134 height 23
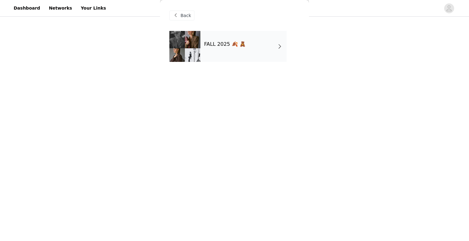
click at [252, 33] on div "FALL 2025 🍂 🧸" at bounding box center [243, 46] width 86 height 31
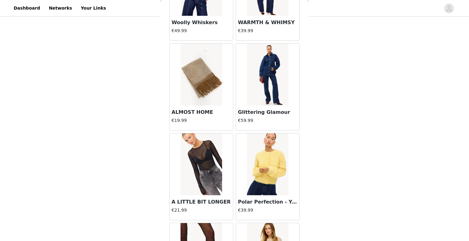
scroll to position [68, 0]
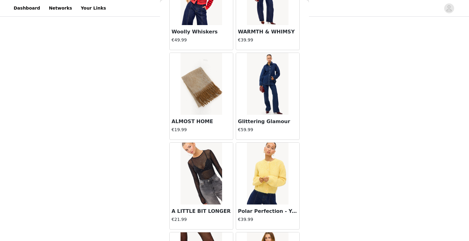
click at [274, 85] on img at bounding box center [267, 84] width 41 height 62
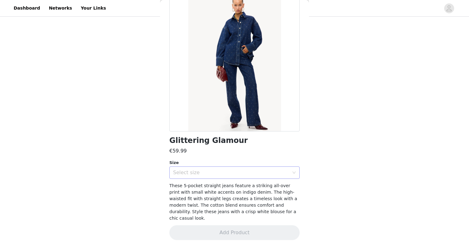
scroll to position [38, 0]
click at [219, 176] on div "Select size" at bounding box center [232, 173] width 119 height 12
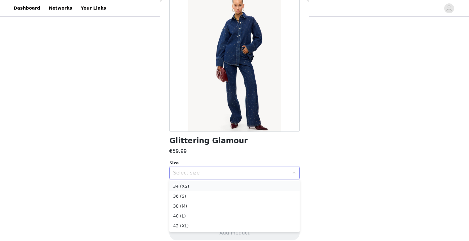
click at [209, 188] on li "34 (XS)" at bounding box center [234, 187] width 130 height 10
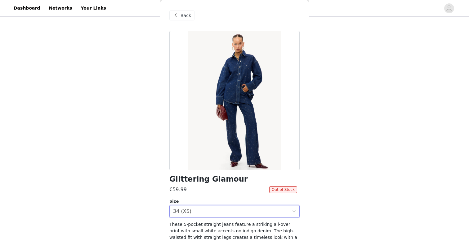
scroll to position [0, 0]
click at [189, 16] on span "Back" at bounding box center [185, 15] width 11 height 7
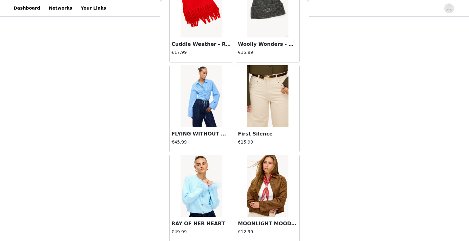
scroll to position [523, 0]
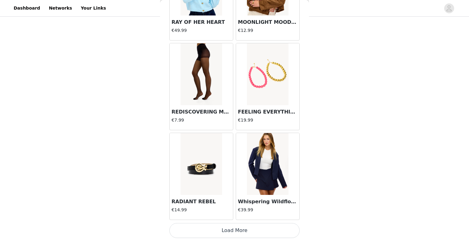
click at [218, 231] on button "Load More" at bounding box center [234, 230] width 130 height 15
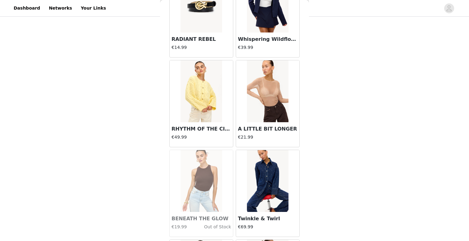
scroll to position [888, 0]
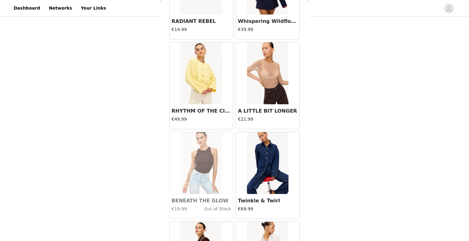
click at [210, 96] on img at bounding box center [200, 73] width 41 height 62
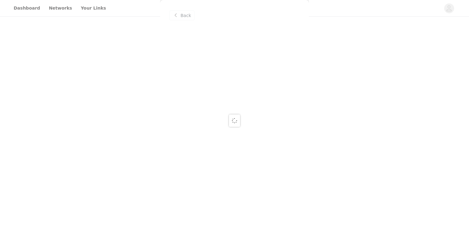
scroll to position [0, 0]
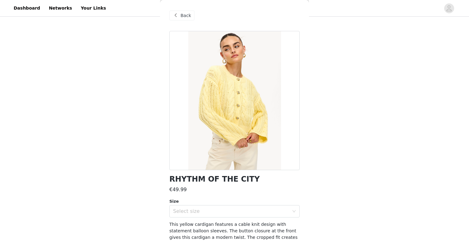
click at [187, 11] on div "Back" at bounding box center [181, 16] width 25 height 10
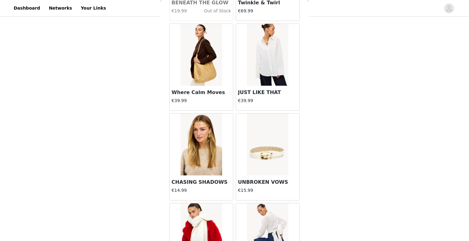
scroll to position [1172, 0]
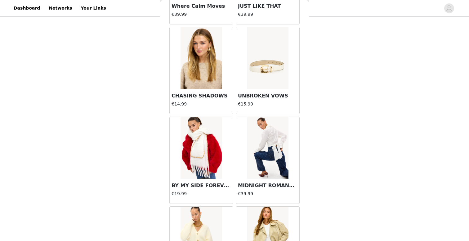
click at [271, 67] on img at bounding box center [267, 58] width 41 height 62
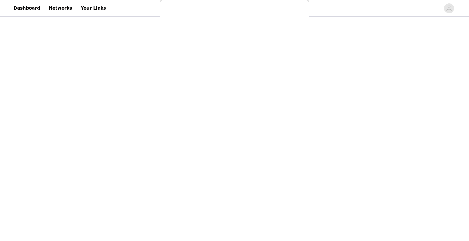
scroll to position [0, 0]
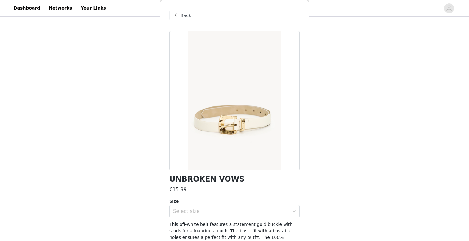
click at [173, 16] on span at bounding box center [175, 15] width 7 height 7
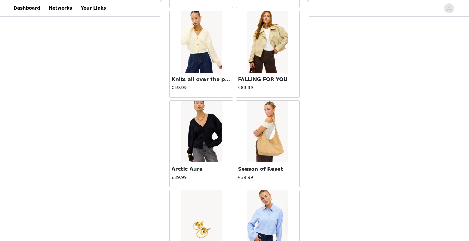
scroll to position [1395, 0]
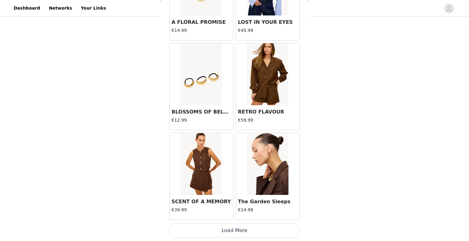
click at [207, 230] on button "Load More" at bounding box center [234, 230] width 130 height 15
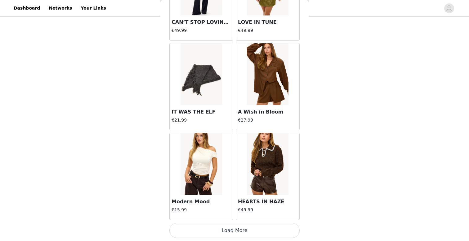
scroll to position [2504, 0]
click at [221, 228] on button "Load More" at bounding box center [234, 230] width 130 height 15
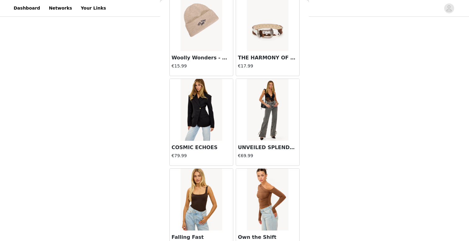
scroll to position [2739, 0]
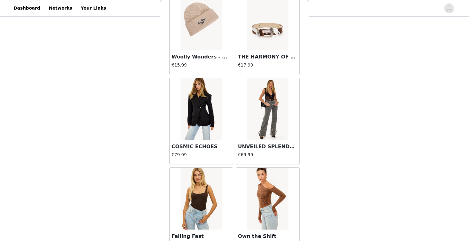
click at [269, 137] on img at bounding box center [267, 109] width 41 height 62
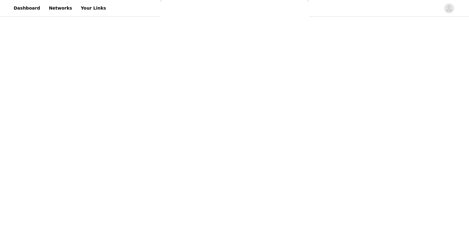
scroll to position [0, 0]
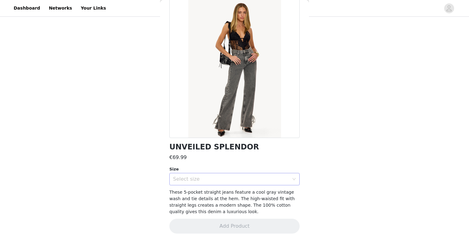
click at [216, 181] on div "Select size" at bounding box center [231, 179] width 116 height 6
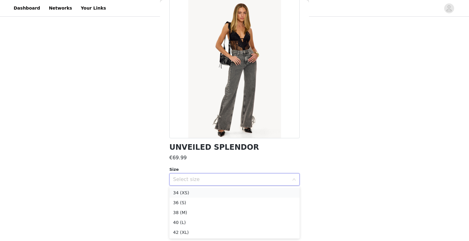
click at [204, 196] on li "34 (XS)" at bounding box center [234, 193] width 130 height 10
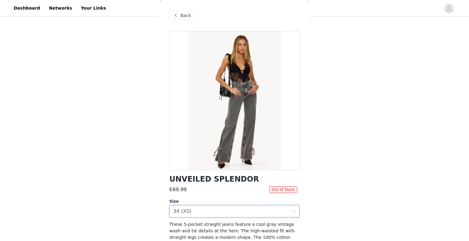
scroll to position [0, 0]
click at [182, 18] on span "Back" at bounding box center [185, 15] width 11 height 7
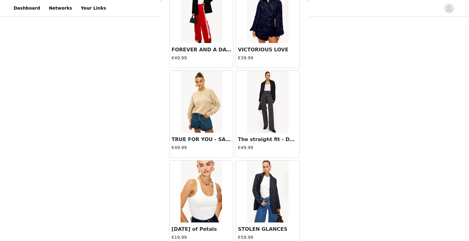
scroll to position [3197, 0]
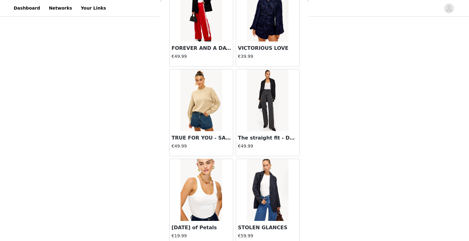
click at [259, 101] on img at bounding box center [267, 100] width 41 height 62
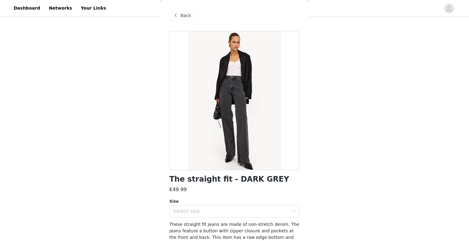
scroll to position [0, 0]
click at [184, 17] on span "Back" at bounding box center [185, 15] width 11 height 7
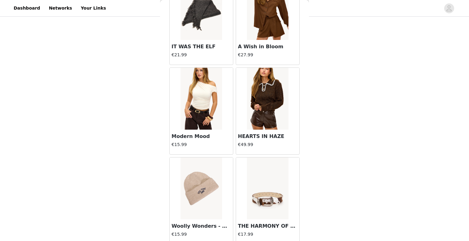
scroll to position [3403, 0]
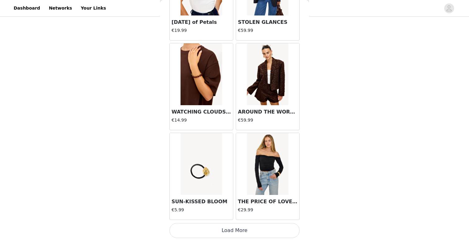
click at [258, 234] on button "Load More" at bounding box center [234, 230] width 130 height 15
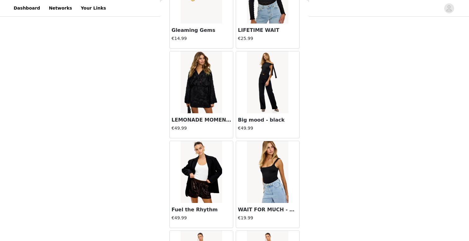
scroll to position [4231, 0]
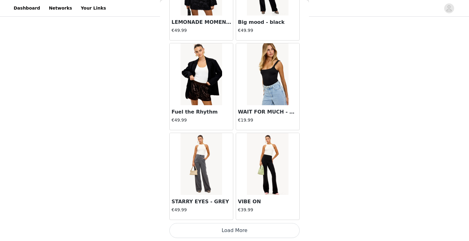
click at [250, 234] on button "Load More" at bounding box center [234, 230] width 130 height 15
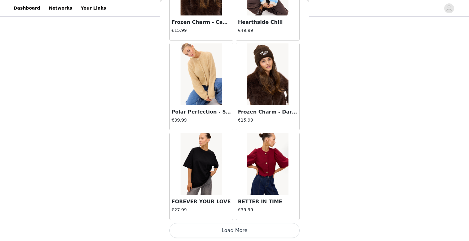
scroll to position [5200, 0]
click at [236, 226] on button "Load More" at bounding box center [234, 230] width 130 height 15
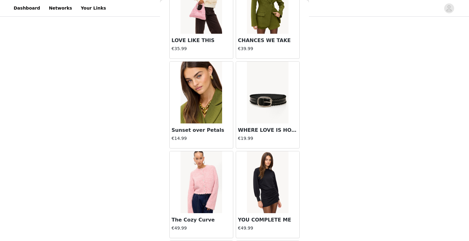
scroll to position [5765, 0]
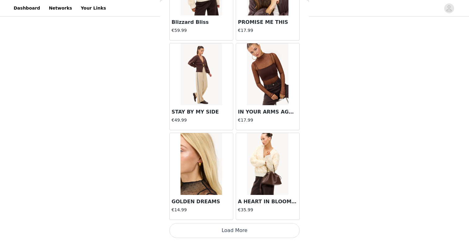
click at [237, 234] on button "Load More" at bounding box center [234, 230] width 130 height 15
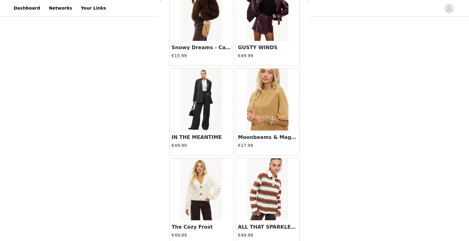
scroll to position [6914, 0]
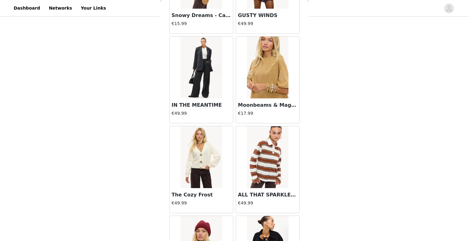
click at [205, 77] on img at bounding box center [200, 68] width 41 height 62
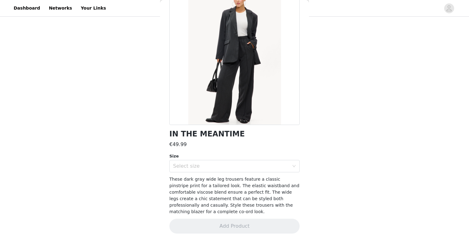
scroll to position [45, 0]
click at [193, 166] on div "Select size" at bounding box center [231, 167] width 116 height 6
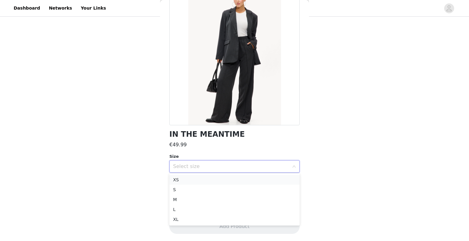
click at [189, 183] on li "XS" at bounding box center [234, 180] width 130 height 10
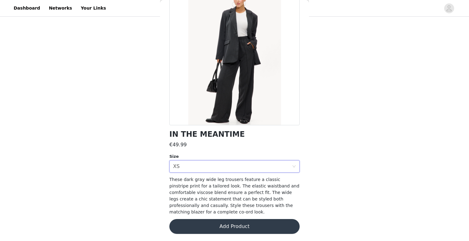
click at [198, 224] on button "Add Product" at bounding box center [234, 226] width 130 height 15
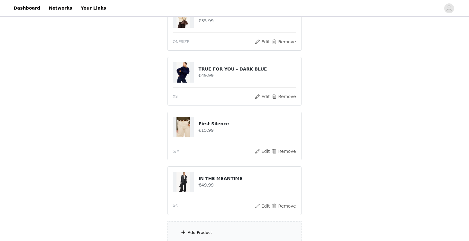
scroll to position [200, 0]
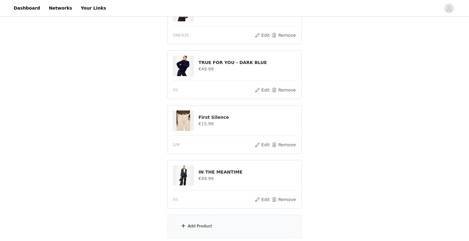
click at [197, 227] on div "Add Product" at bounding box center [199, 226] width 24 height 6
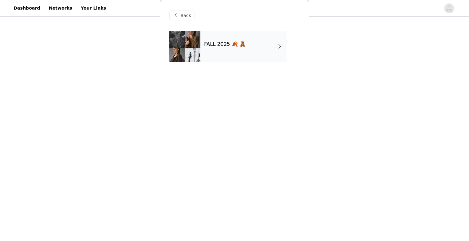
click at [219, 54] on div "FALL 2025 🍂 🧸" at bounding box center [243, 46] width 86 height 31
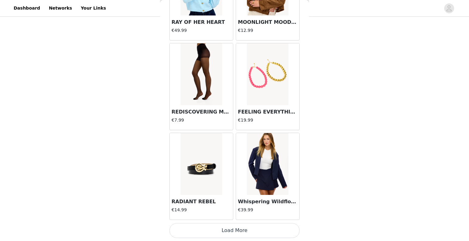
scroll to position [248, 0]
click at [252, 231] on button "Load More" at bounding box center [234, 230] width 130 height 15
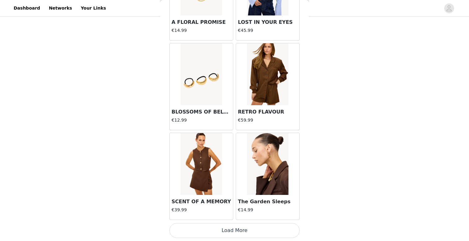
click at [246, 231] on button "Load More" at bounding box center [234, 230] width 130 height 15
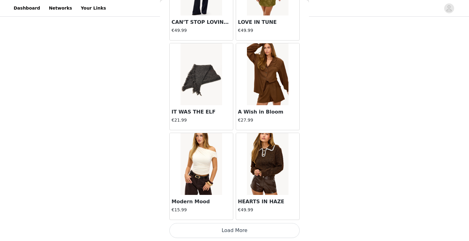
click at [245, 231] on button "Load More" at bounding box center [234, 230] width 130 height 15
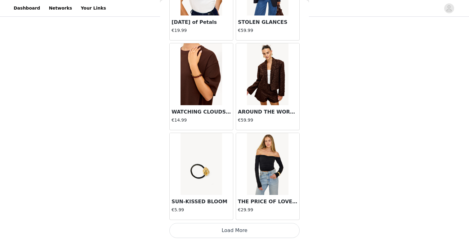
click at [236, 231] on button "Load More" at bounding box center [234, 230] width 130 height 15
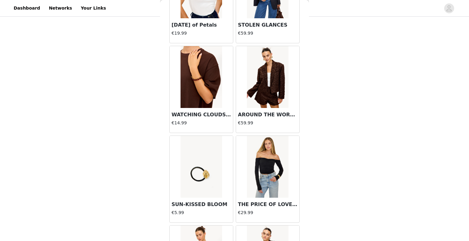
scroll to position [3404, 0]
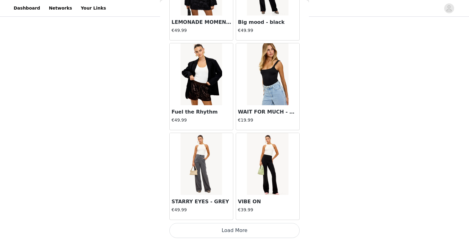
click at [233, 227] on button "Load More" at bounding box center [234, 230] width 130 height 15
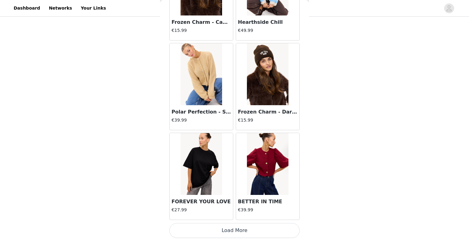
click at [230, 233] on button "Load More" at bounding box center [234, 230] width 130 height 15
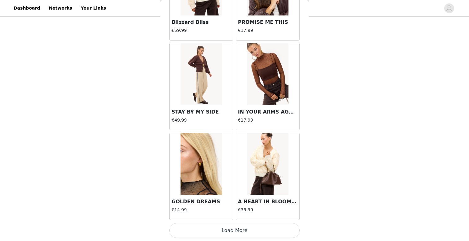
click at [225, 233] on button "Load More" at bounding box center [234, 230] width 130 height 15
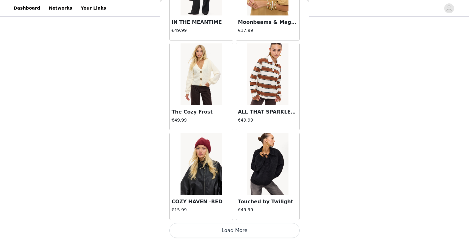
click at [217, 232] on button "Load More" at bounding box center [234, 230] width 130 height 15
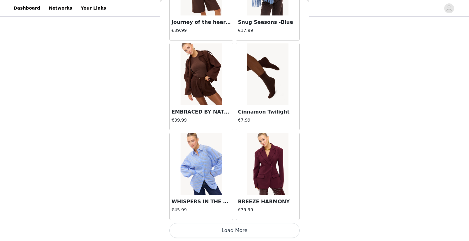
click at [215, 232] on button "Load More" at bounding box center [234, 230] width 130 height 15
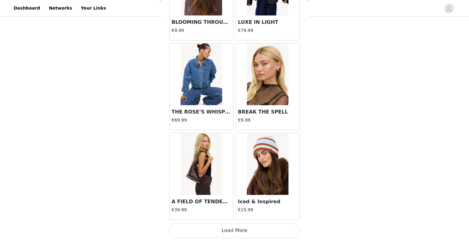
click at [208, 232] on button "Load More" at bounding box center [234, 230] width 130 height 15
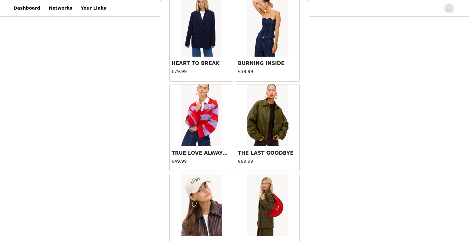
scroll to position [8227, 0]
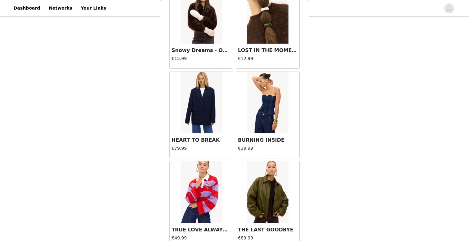
click at [212, 130] on img at bounding box center [200, 103] width 41 height 62
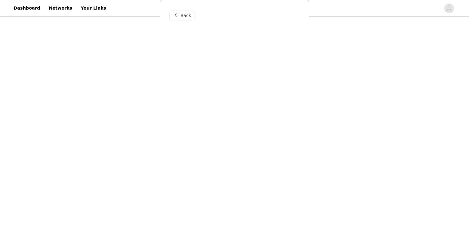
scroll to position [0, 0]
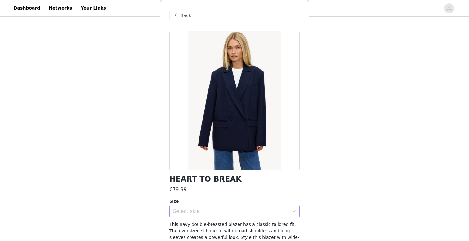
click at [215, 213] on div "Select size" at bounding box center [231, 212] width 116 height 6
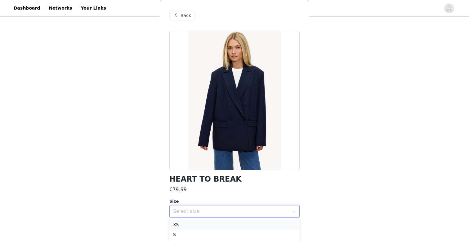
click at [206, 224] on li "XS" at bounding box center [234, 225] width 130 height 10
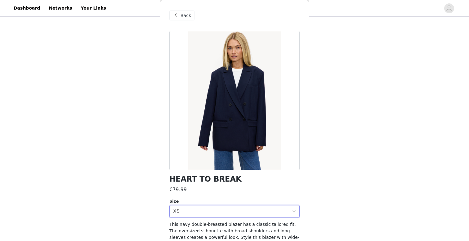
click at [178, 21] on div "Back" at bounding box center [234, 15] width 130 height 31
click at [179, 14] on div "Back" at bounding box center [181, 16] width 25 height 10
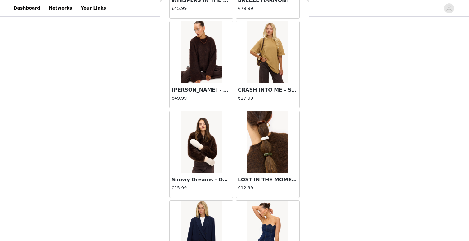
scroll to position [8095, 0]
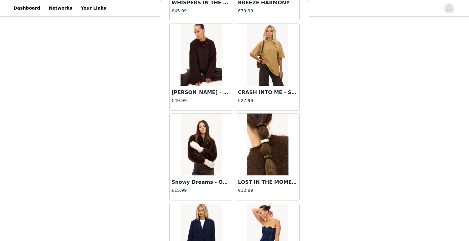
click at [211, 78] on img at bounding box center [200, 55] width 41 height 62
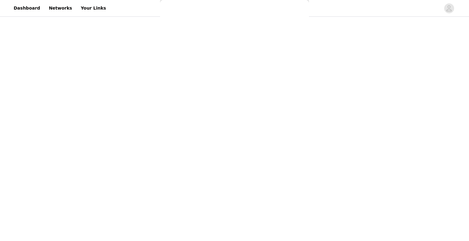
scroll to position [0, 0]
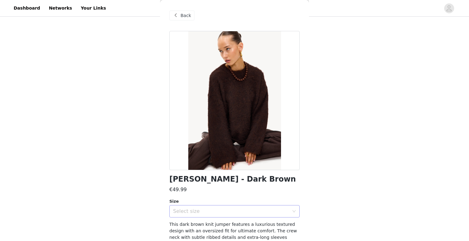
click at [198, 208] on div "Select size" at bounding box center [232, 212] width 119 height 12
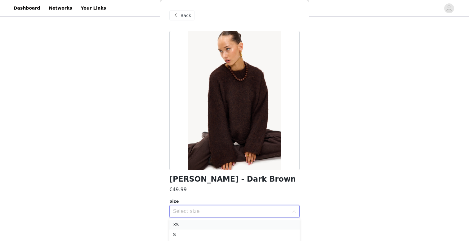
click at [196, 225] on li "XS" at bounding box center [234, 225] width 130 height 10
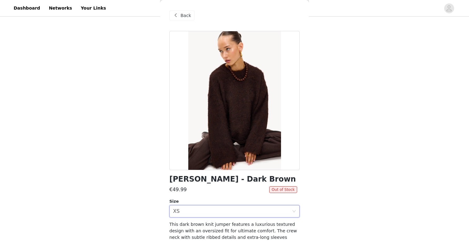
click at [178, 16] on span at bounding box center [175, 15] width 7 height 7
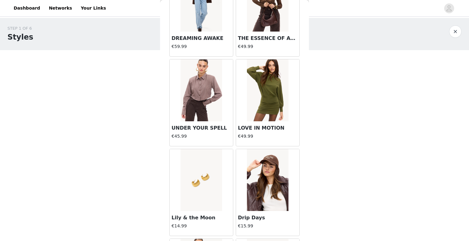
scroll to position [4824, 0]
click at [196, 98] on img at bounding box center [200, 91] width 41 height 62
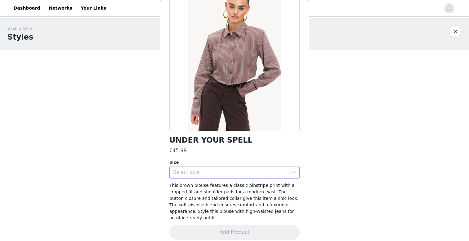
scroll to position [38, 0]
click at [217, 170] on div "Select size" at bounding box center [231, 173] width 116 height 6
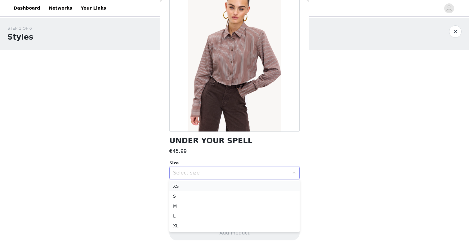
click at [215, 189] on li "XS" at bounding box center [234, 187] width 130 height 10
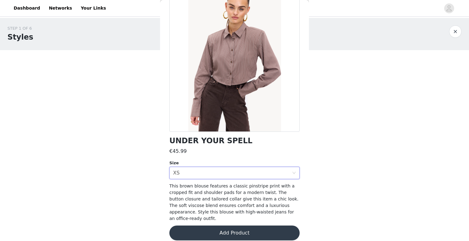
click at [216, 227] on button "Add Product" at bounding box center [234, 233] width 130 height 15
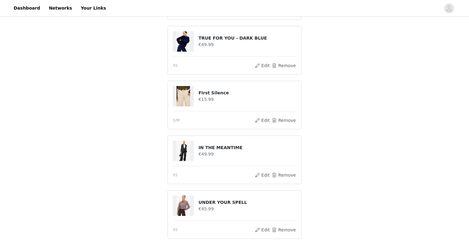
scroll to position [255, 0]
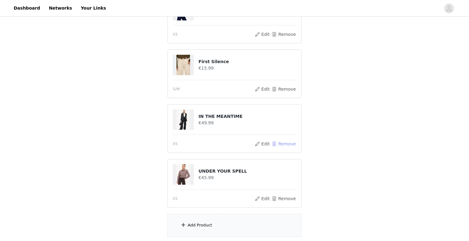
click at [285, 142] on button "Remove" at bounding box center [283, 143] width 25 height 7
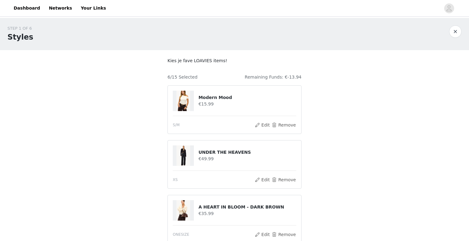
scroll to position [0, 0]
click at [282, 126] on button "Remove" at bounding box center [283, 124] width 25 height 7
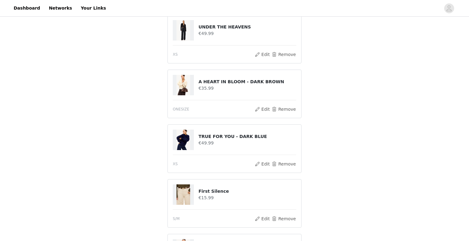
scroll to position [72, 0]
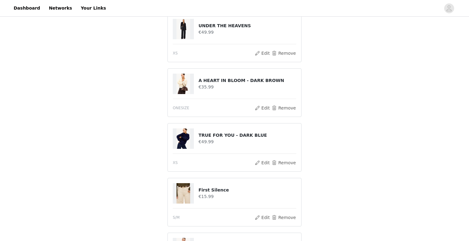
click at [183, 192] on img at bounding box center [183, 193] width 14 height 20
click at [208, 187] on h4 "First Silence" at bounding box center [247, 190] width 98 height 7
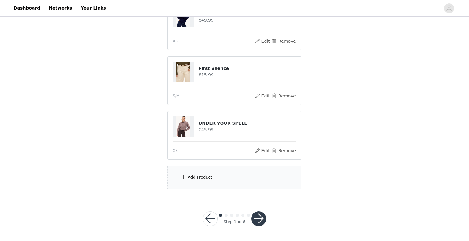
scroll to position [193, 0]
click at [257, 217] on button "button" at bounding box center [258, 219] width 15 height 15
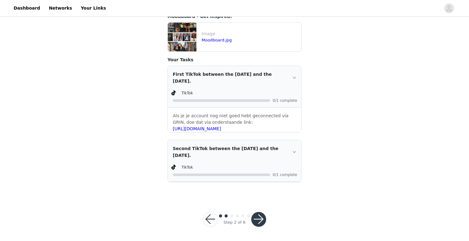
scroll to position [153, 0]
click at [258, 215] on button "button" at bounding box center [258, 220] width 15 height 15
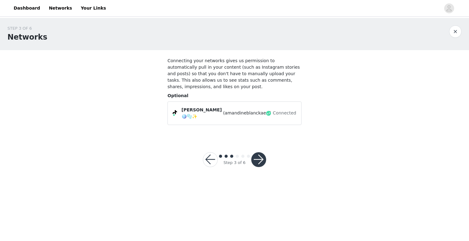
click at [260, 165] on button "button" at bounding box center [258, 159] width 15 height 15
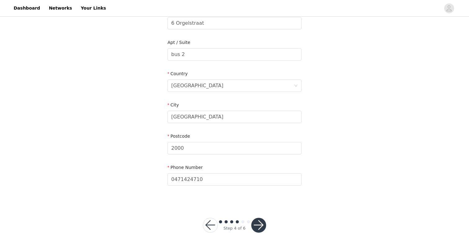
scroll to position [156, 0]
click at [261, 220] on button "button" at bounding box center [258, 225] width 15 height 15
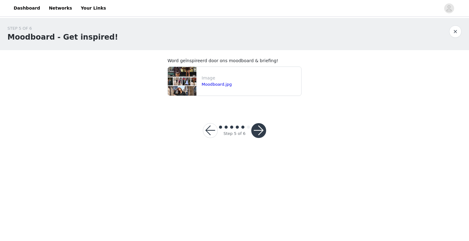
click at [259, 129] on button "button" at bounding box center [258, 130] width 15 height 15
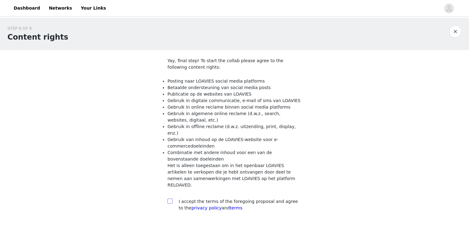
click at [169, 199] on input "checkbox" at bounding box center [169, 201] width 4 height 4
checkbox input "true"
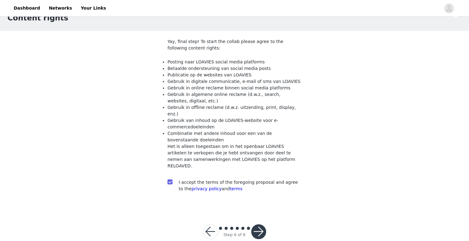
scroll to position [19, 0]
click at [257, 225] on button "button" at bounding box center [258, 232] width 15 height 15
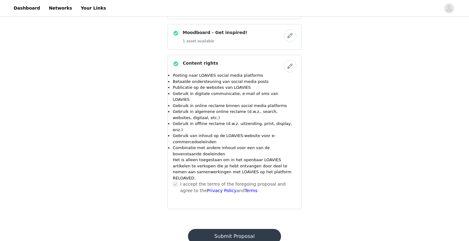
click at [245, 229] on button "Submit Proposal" at bounding box center [234, 236] width 93 height 15
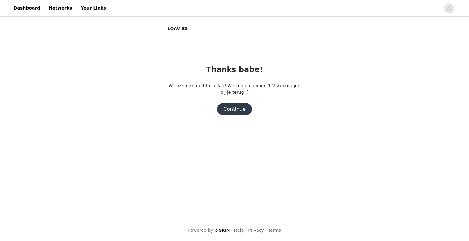
click at [242, 110] on button "Continue" at bounding box center [234, 109] width 35 height 12
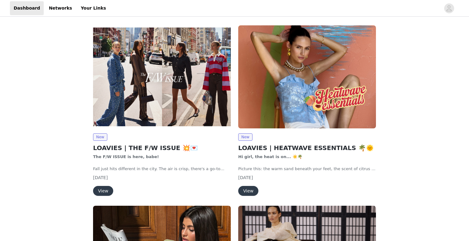
click at [160, 112] on img at bounding box center [162, 76] width 138 height 103
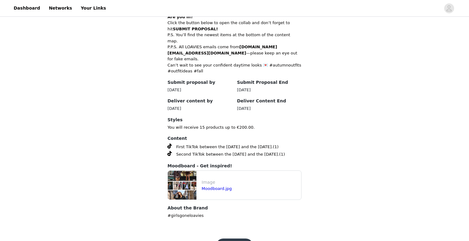
scroll to position [290, 0]
